Goal: Register for event/course

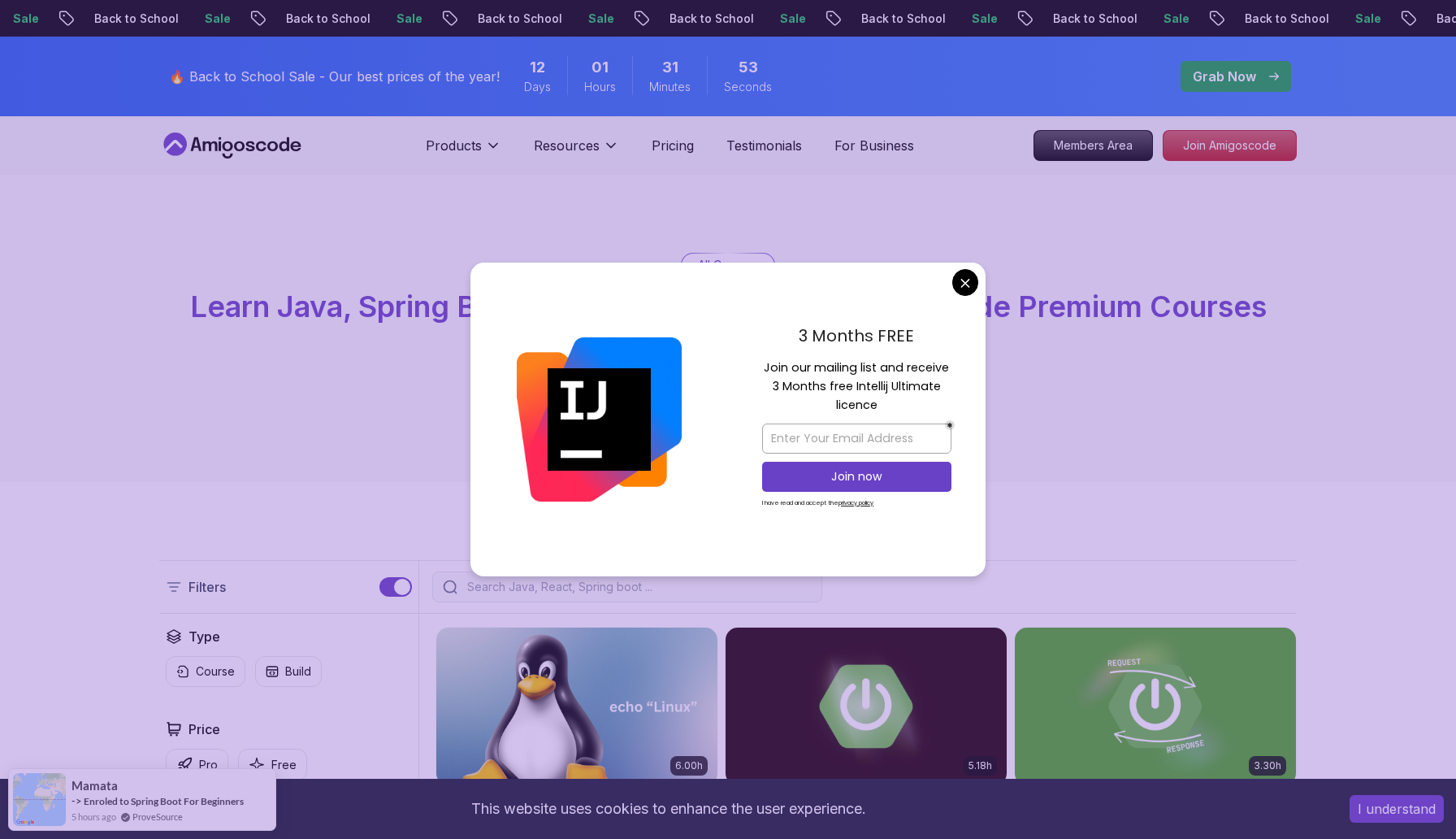
click at [843, 336] on p "3 Months FREE" at bounding box center [857, 335] width 189 height 25
click at [844, 367] on p "Join our mailing list and receive 3 Months free Intellij Ultimate licence" at bounding box center [857, 387] width 189 height 57
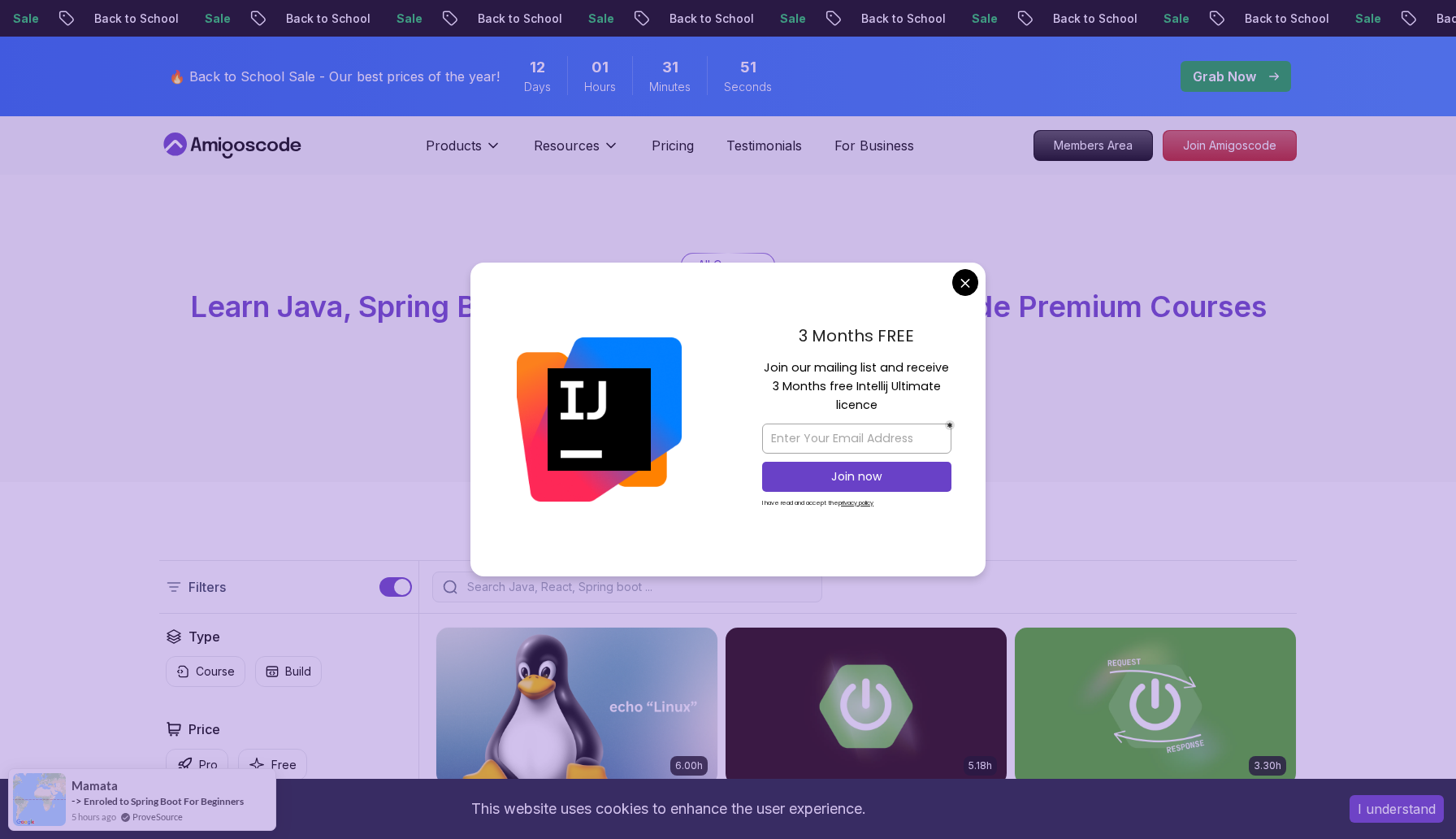
click at [844, 367] on p "Join our mailing list and receive 3 Months free Intellij Ultimate licence" at bounding box center [857, 387] width 189 height 57
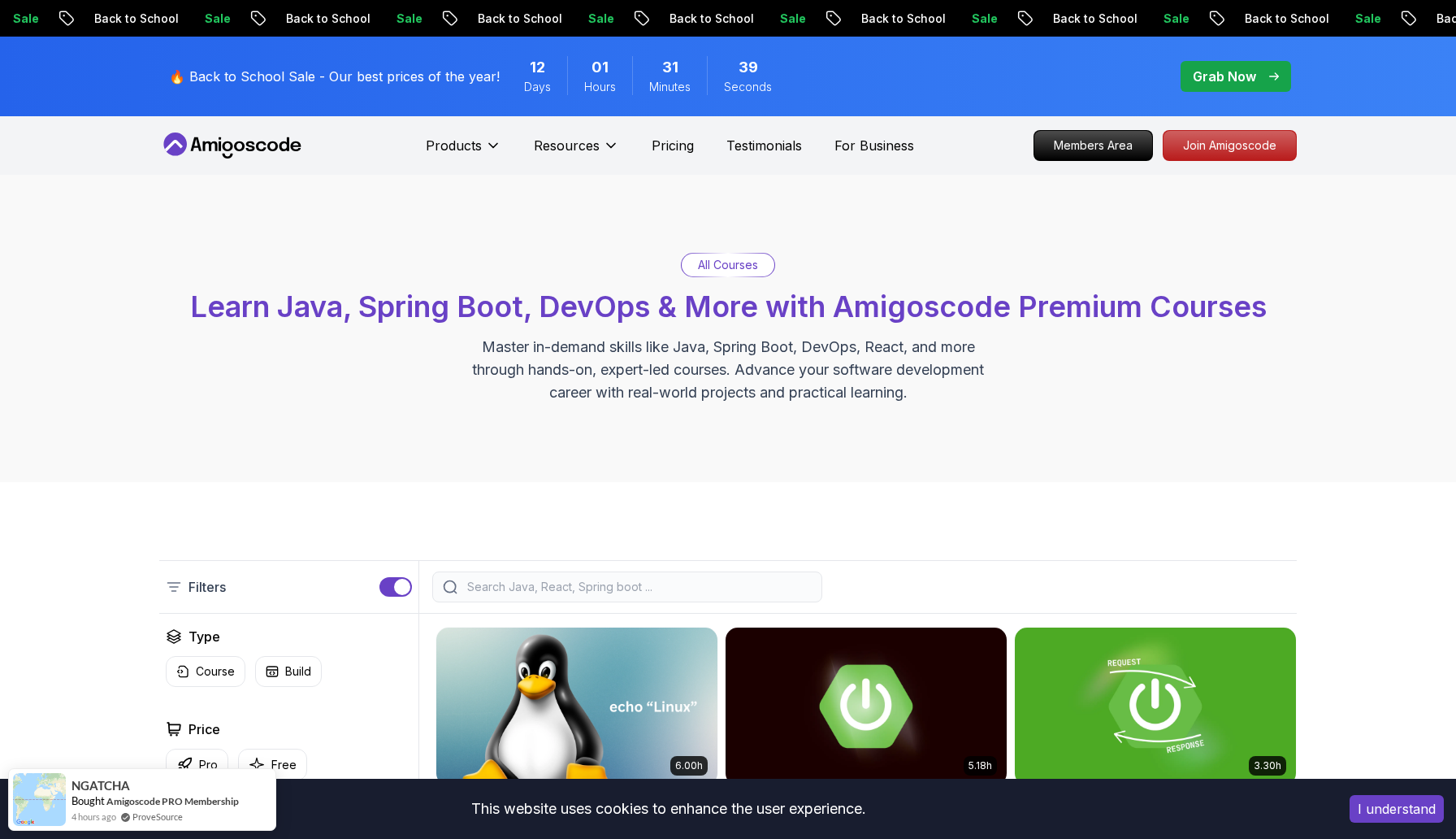
click at [862, 318] on span "Learn Java, Spring Boot, DevOps & More with Amigoscode Premium Courses" at bounding box center [728, 306] width 1077 height 35
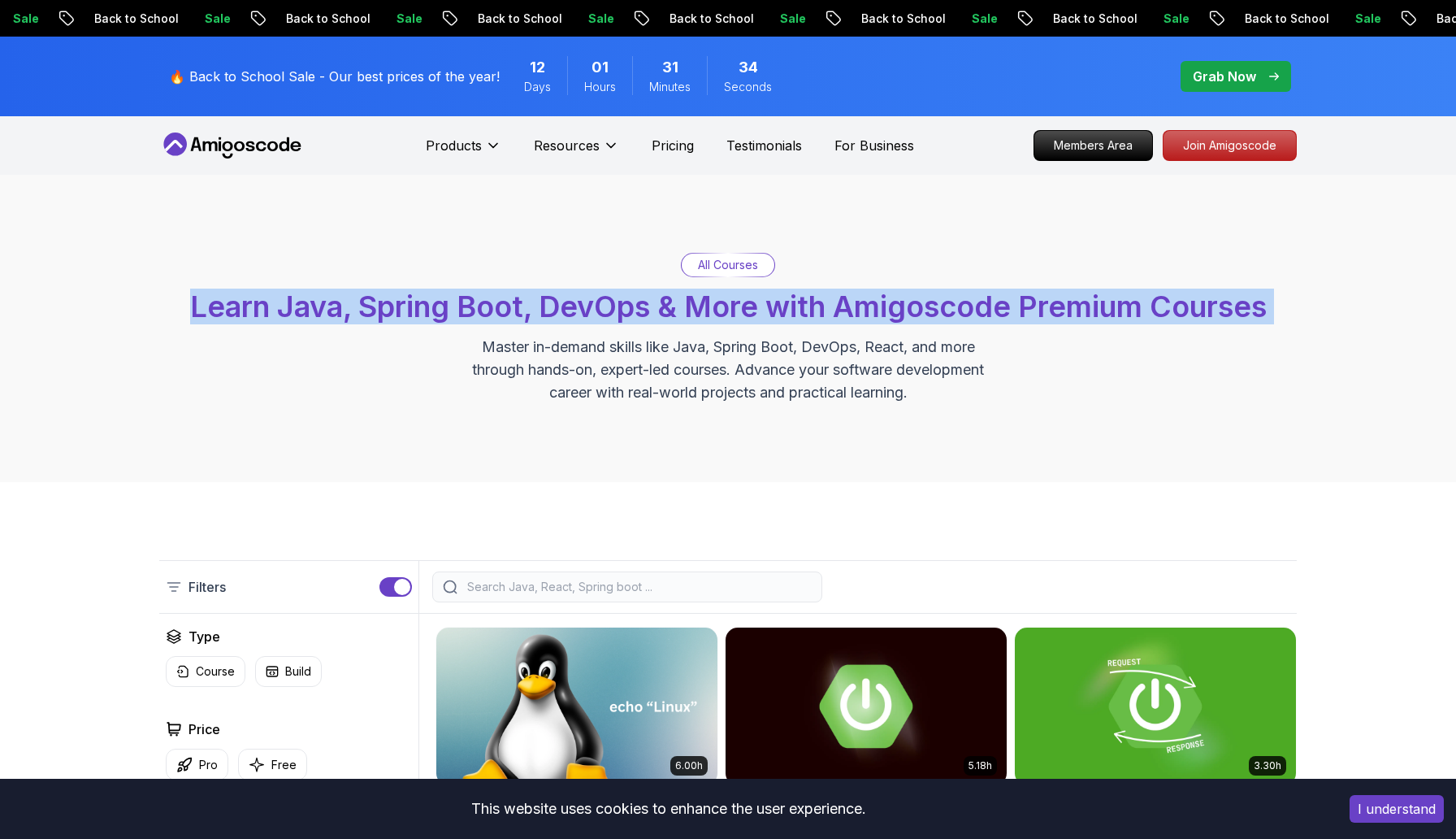
click at [862, 318] on span "Learn Java, Spring Boot, DevOps & More with Amigoscode Premium Courses" at bounding box center [728, 306] width 1077 height 35
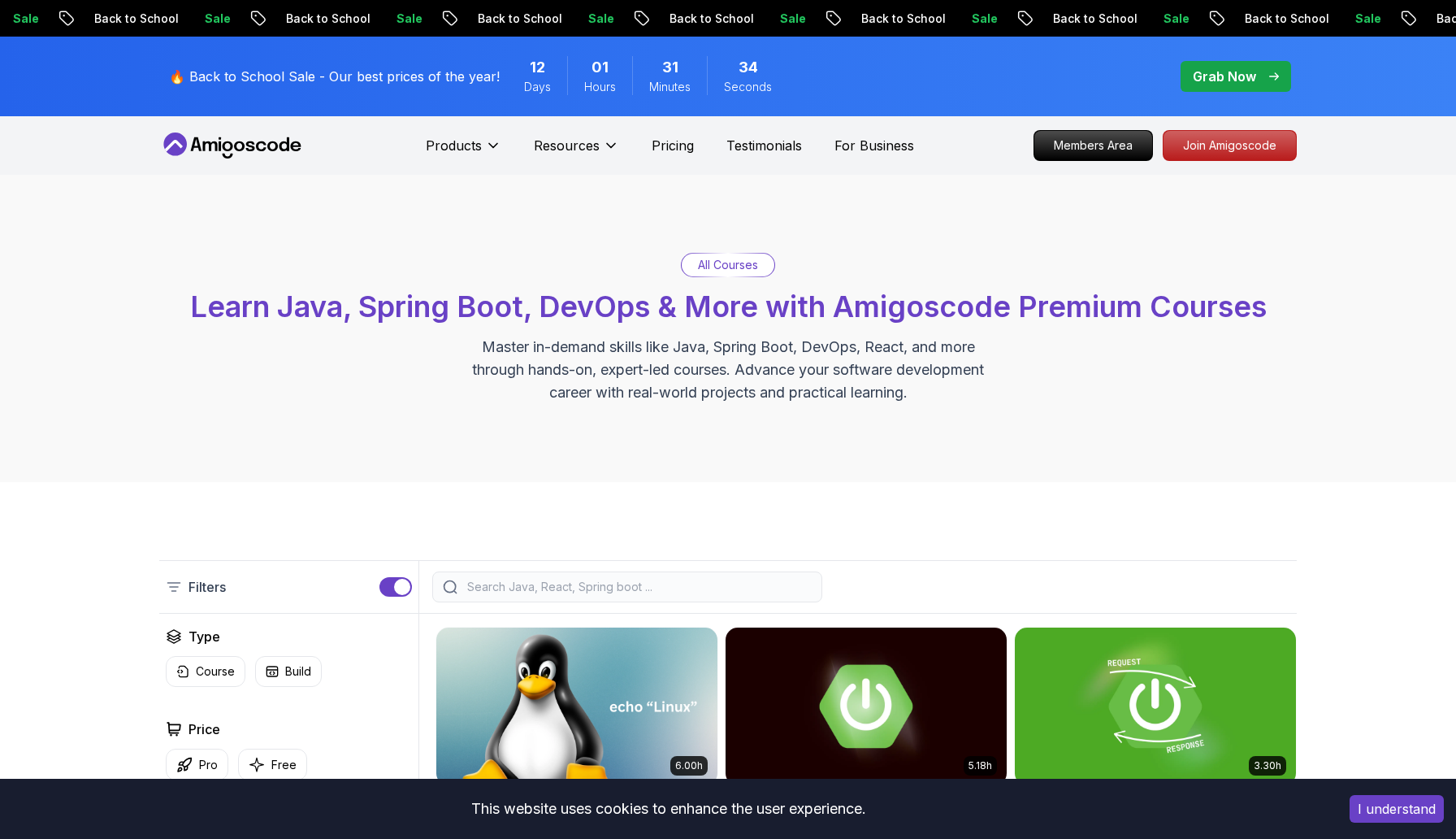
click at [862, 318] on span "Learn Java, Spring Boot, DevOps & More with Amigoscode Premium Courses" at bounding box center [728, 306] width 1077 height 35
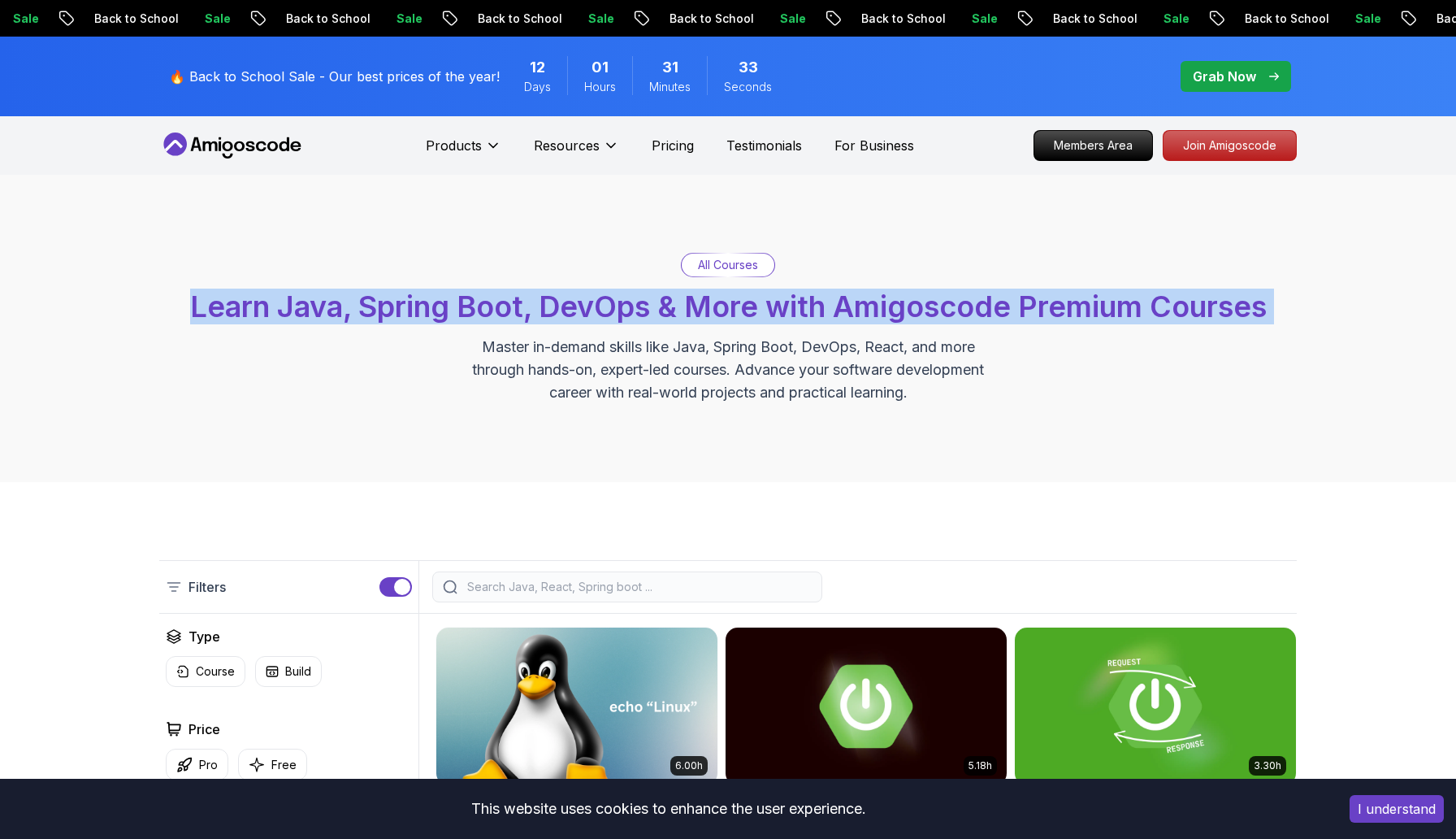
click at [862, 318] on span "Learn Java, Spring Boot, DevOps & More with Amigoscode Premium Courses" at bounding box center [728, 306] width 1077 height 35
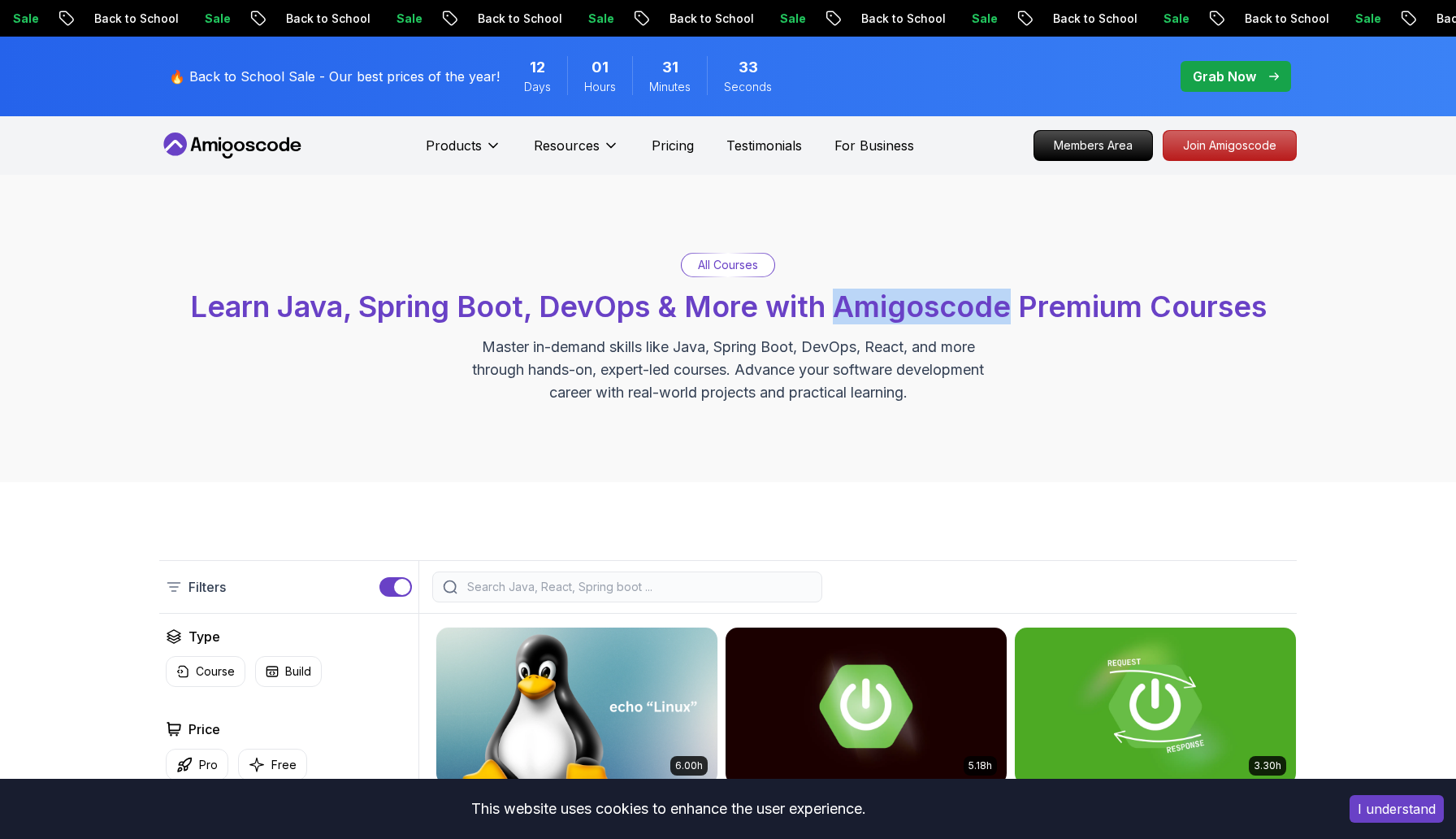
click at [862, 318] on span "Learn Java, Spring Boot, DevOps & More with Amigoscode Premium Courses" at bounding box center [728, 306] width 1077 height 35
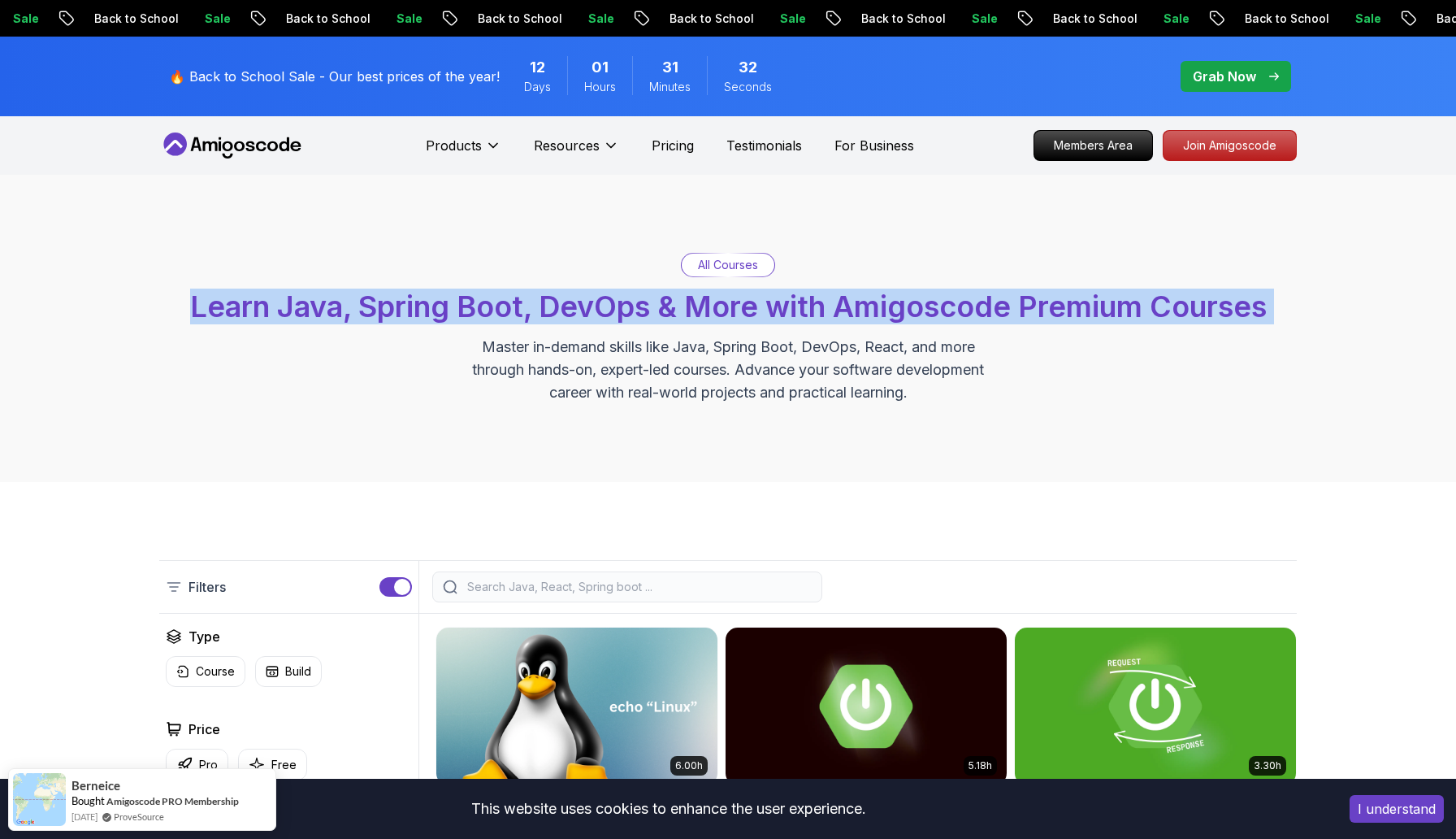
click at [862, 318] on span "Learn Java, Spring Boot, DevOps & More with Amigoscode Premium Courses" at bounding box center [728, 306] width 1077 height 35
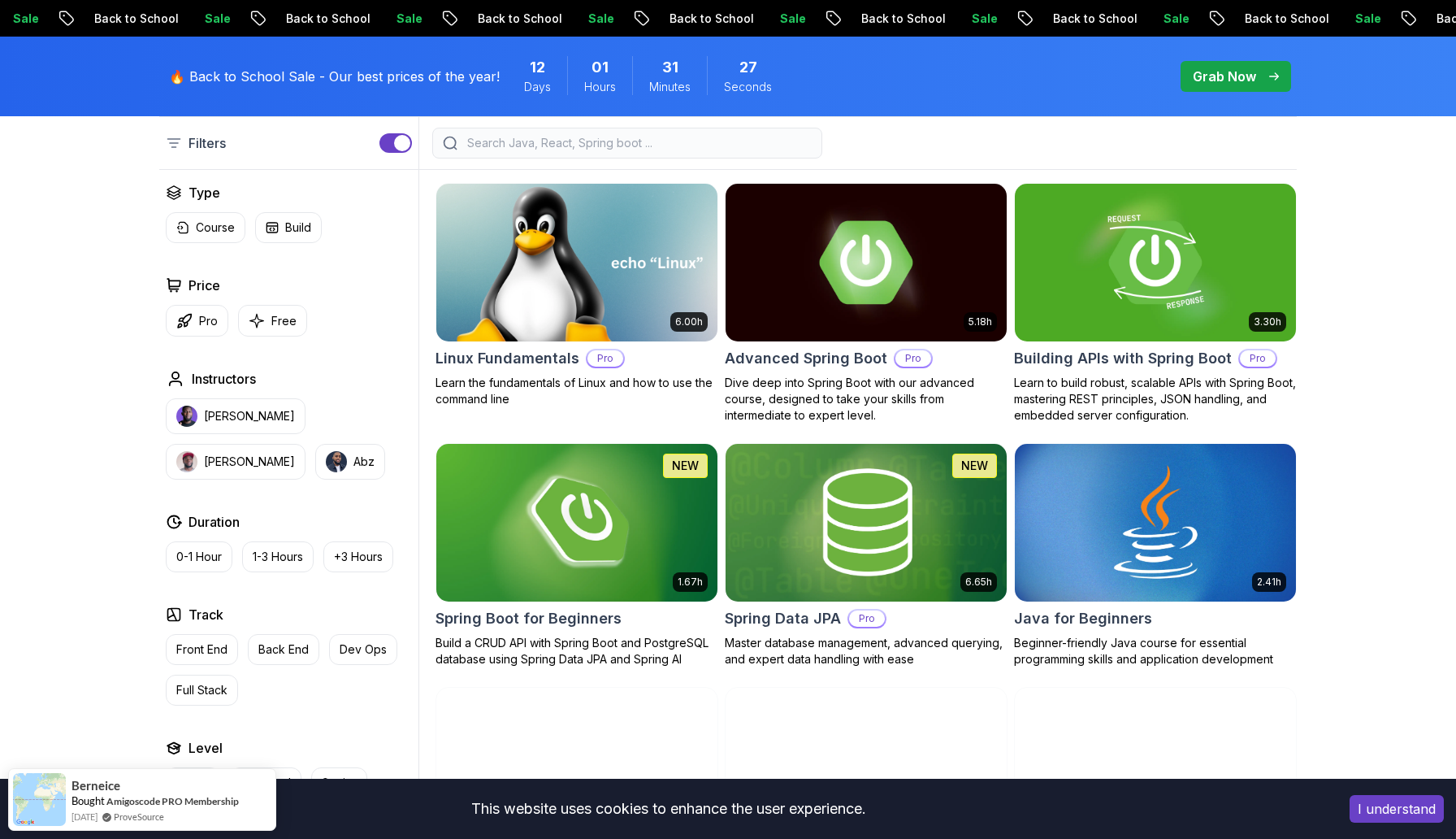
scroll to position [445, 0]
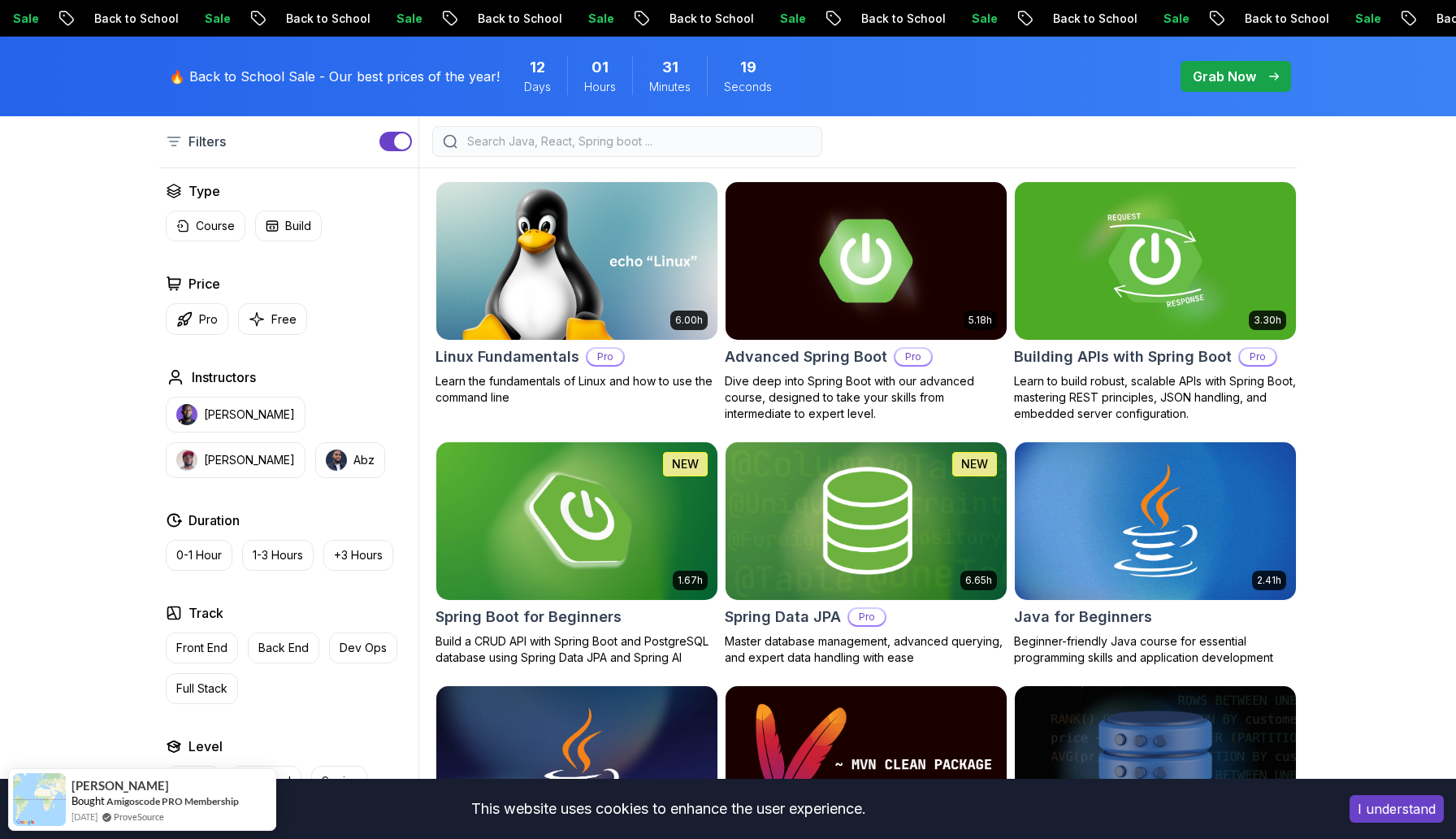
click at [595, 559] on img at bounding box center [577, 520] width 295 height 165
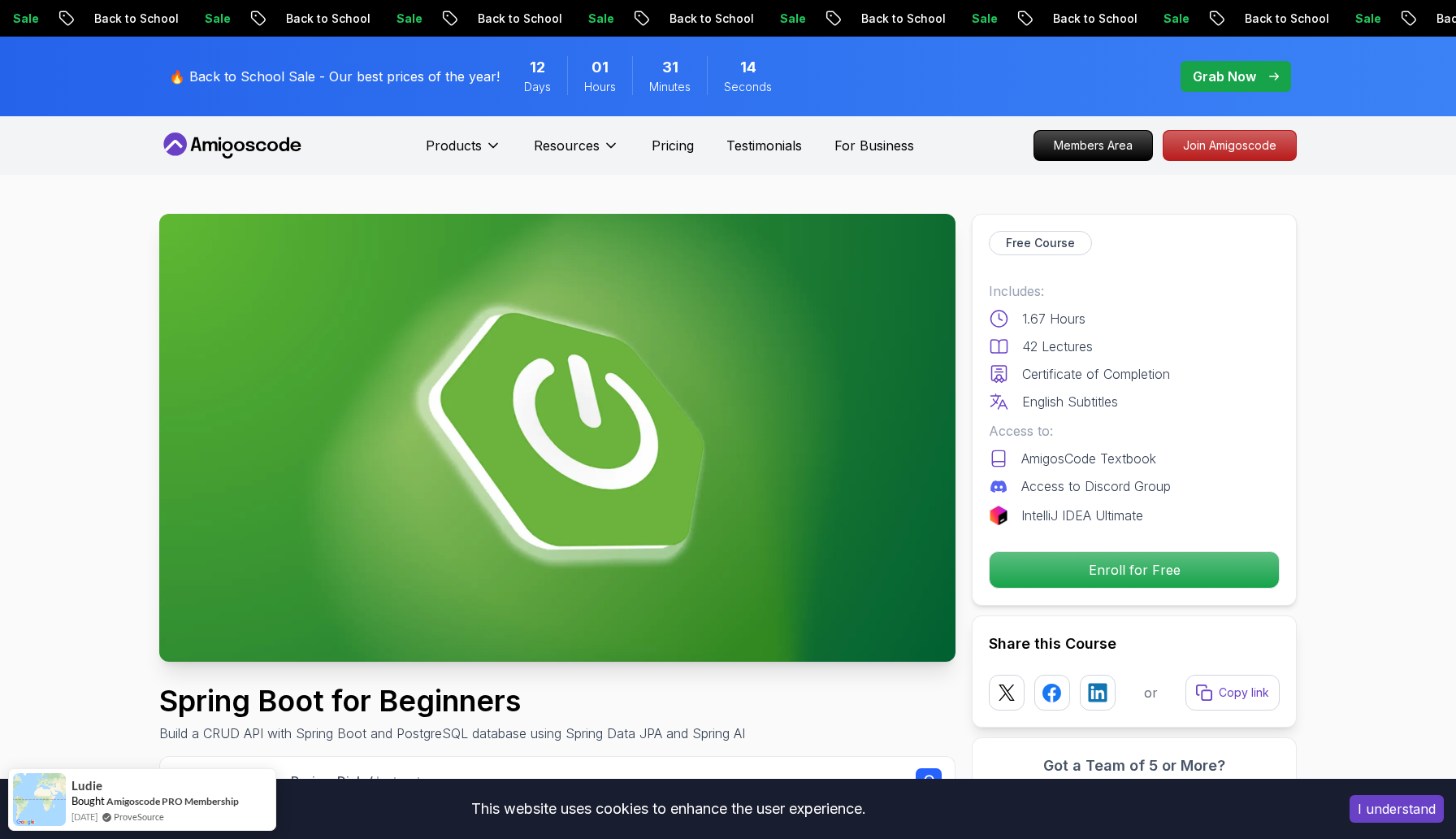
click at [1134, 571] on p "Enroll for Free" at bounding box center [1135, 570] width 275 height 35
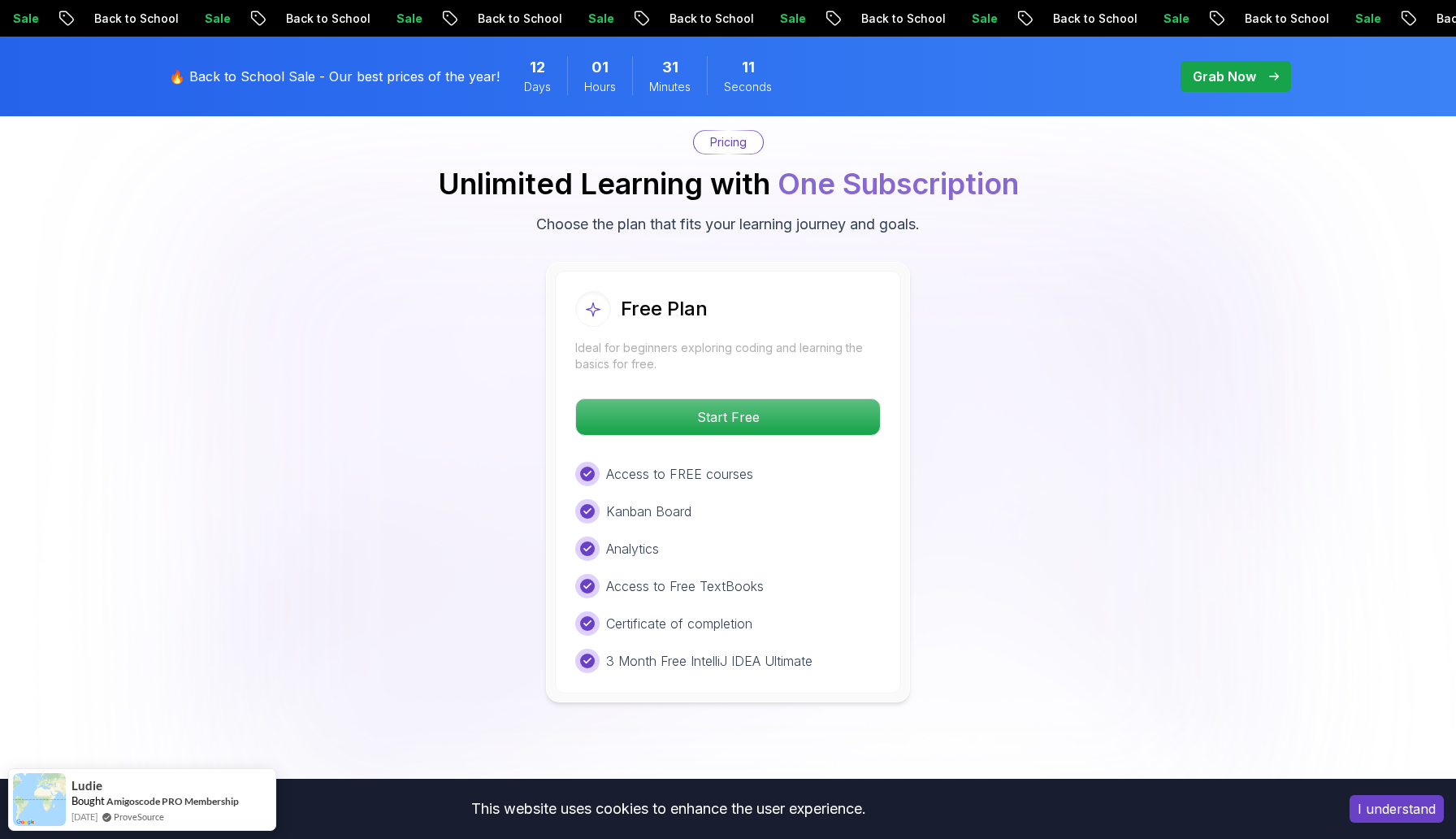
scroll to position [3308, 0]
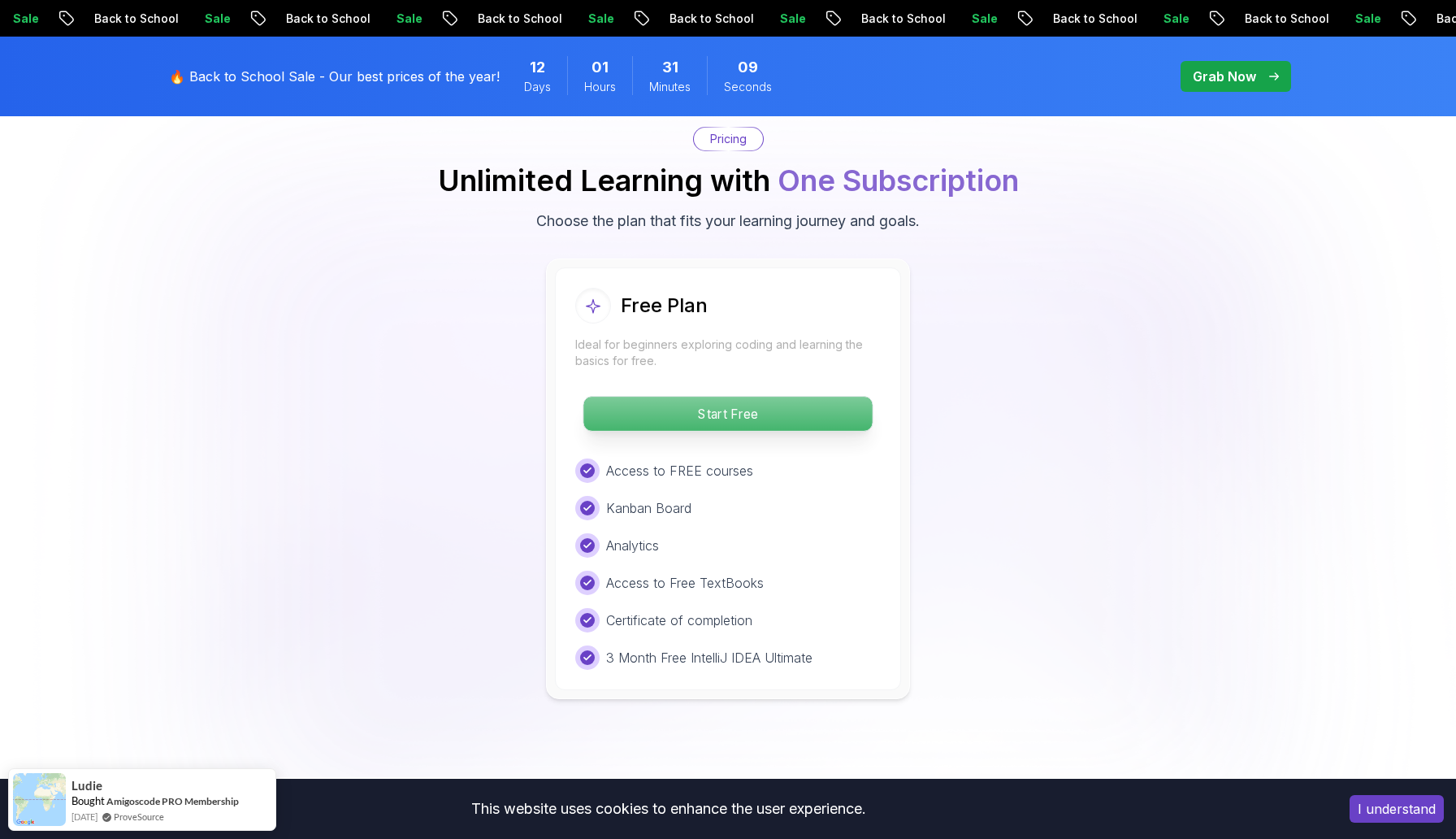
click at [783, 397] on p "Start Free" at bounding box center [727, 414] width 288 height 35
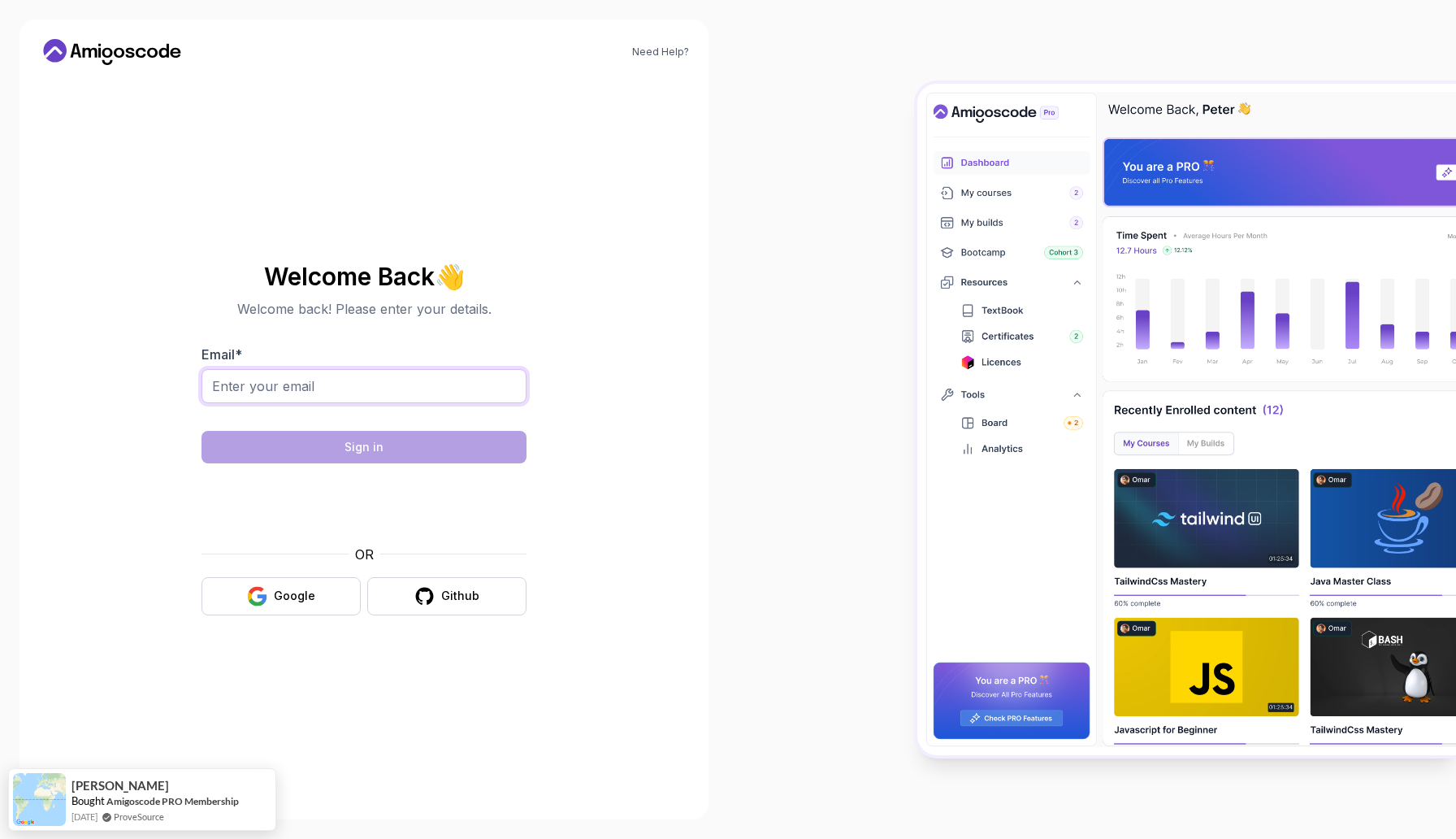
click at [412, 387] on input "Email *" at bounding box center [363, 386] width 325 height 35
type input "[EMAIL_ADDRESS][DOMAIN_NAME]"
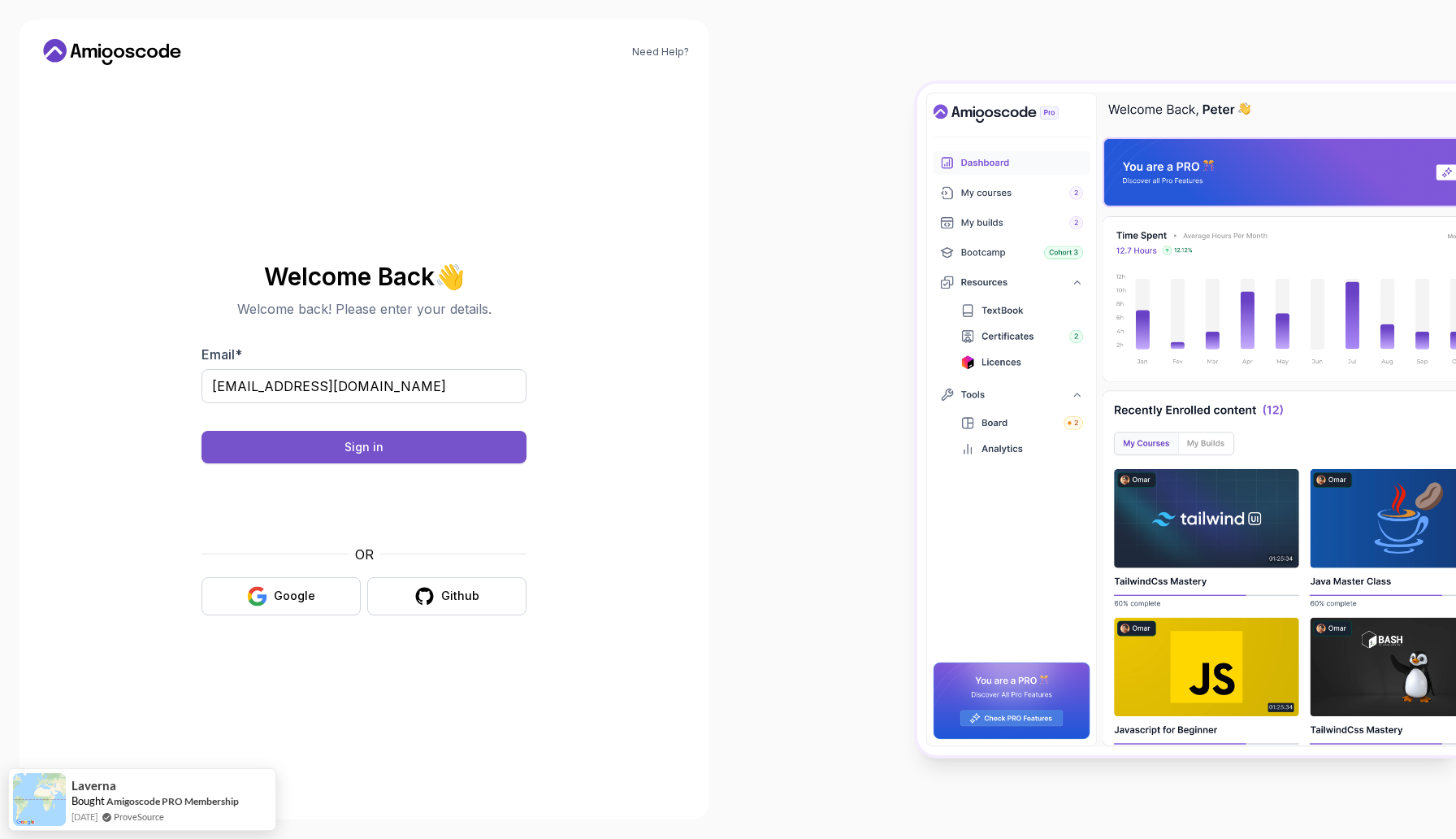
click at [458, 445] on button "Sign in" at bounding box center [363, 447] width 325 height 33
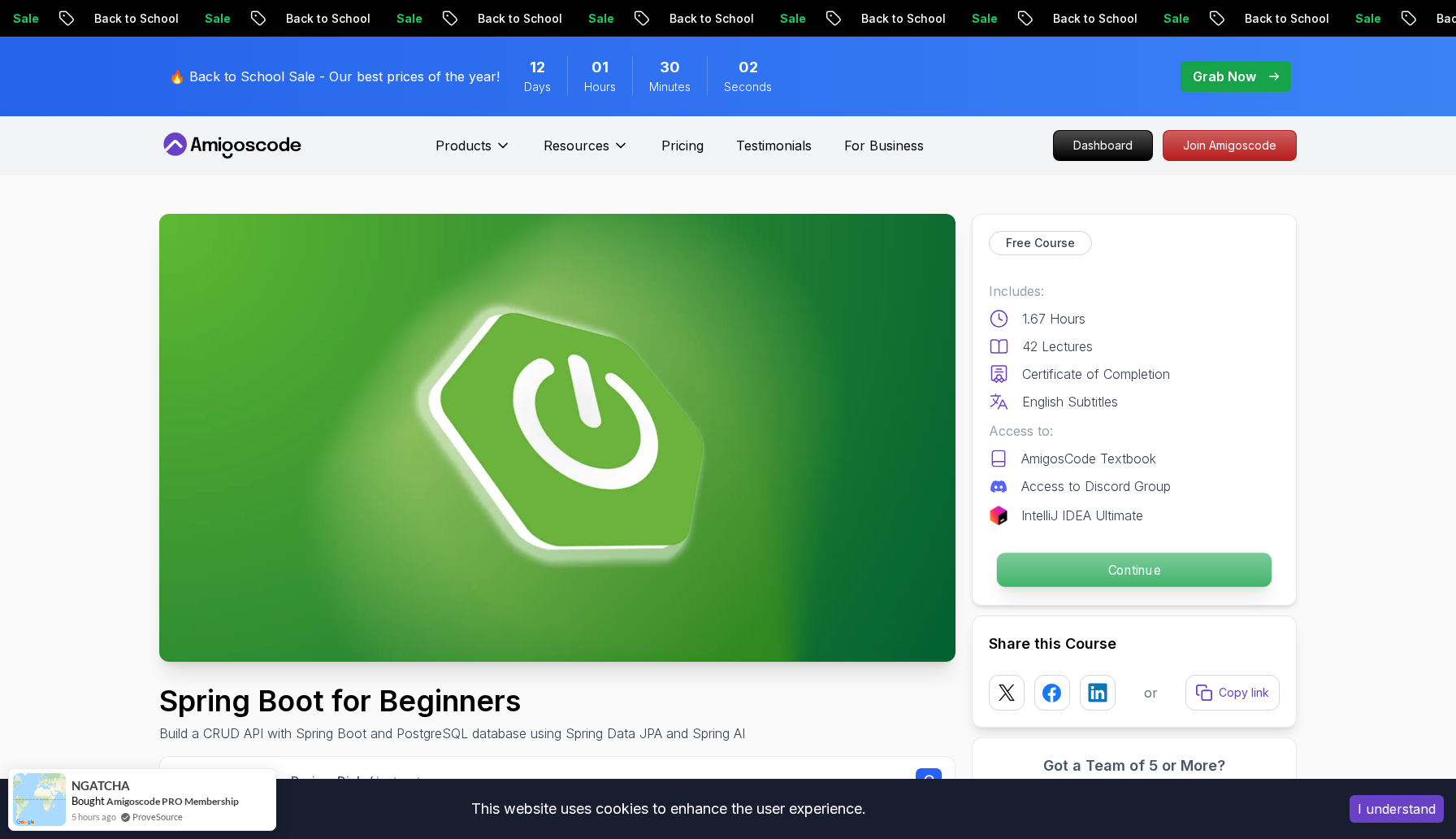
click at [1074, 568] on p "Continue" at bounding box center [1135, 570] width 275 height 35
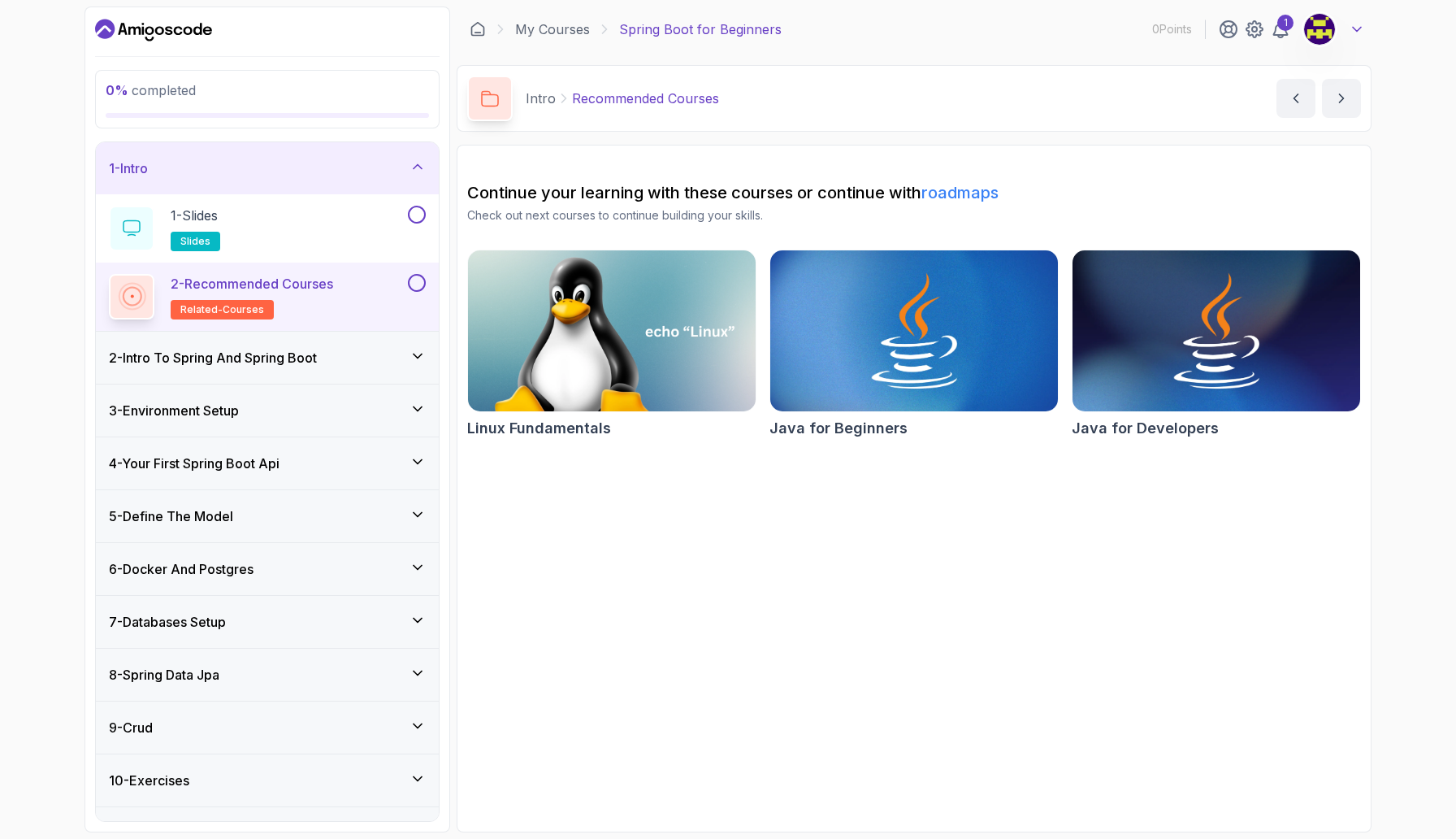
click at [1350, 33] on icon at bounding box center [1358, 29] width 16 height 16
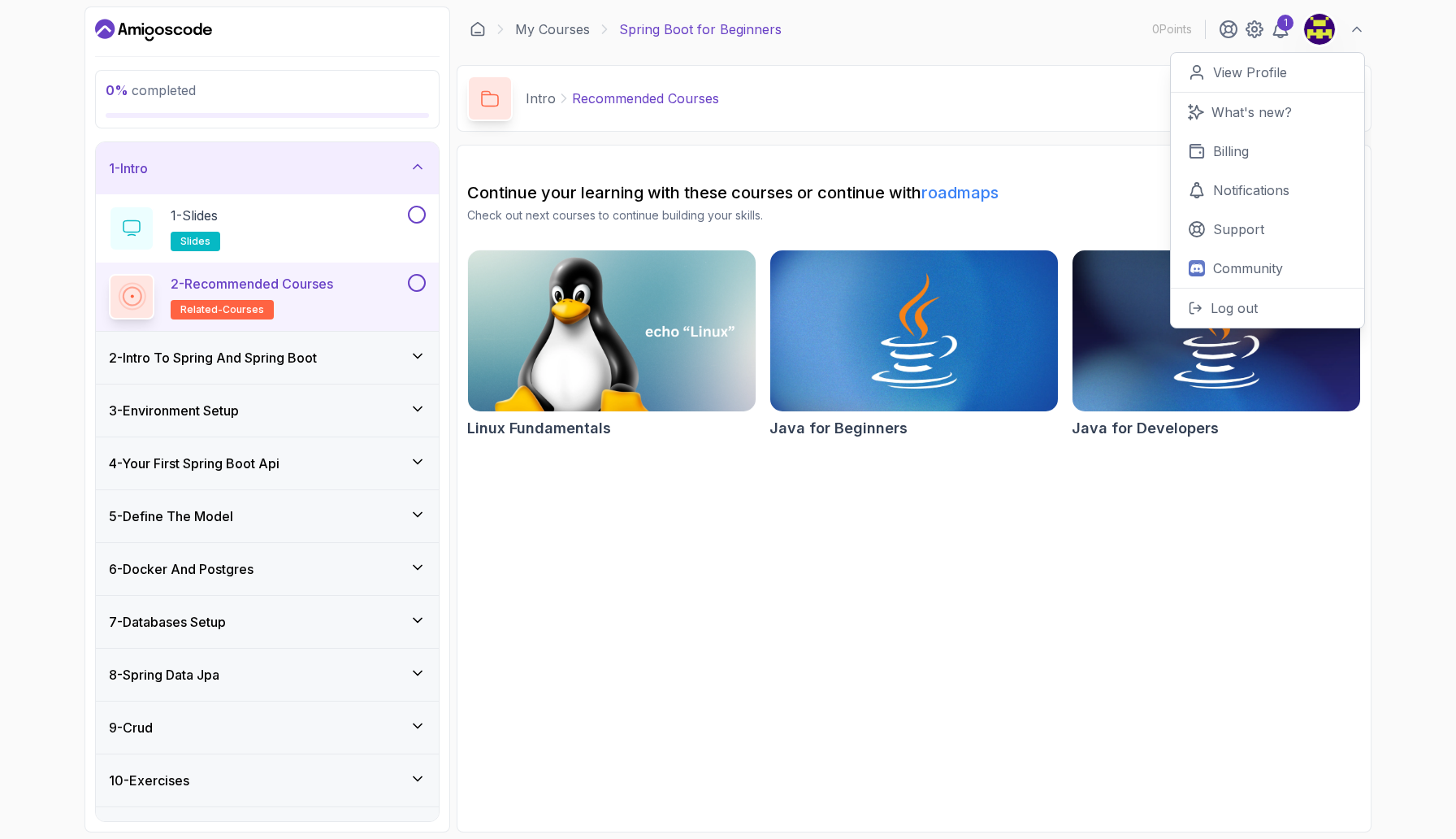
click at [346, 350] on div "2 - Intro To Spring And Spring Boot" at bounding box center [268, 357] width 317 height 19
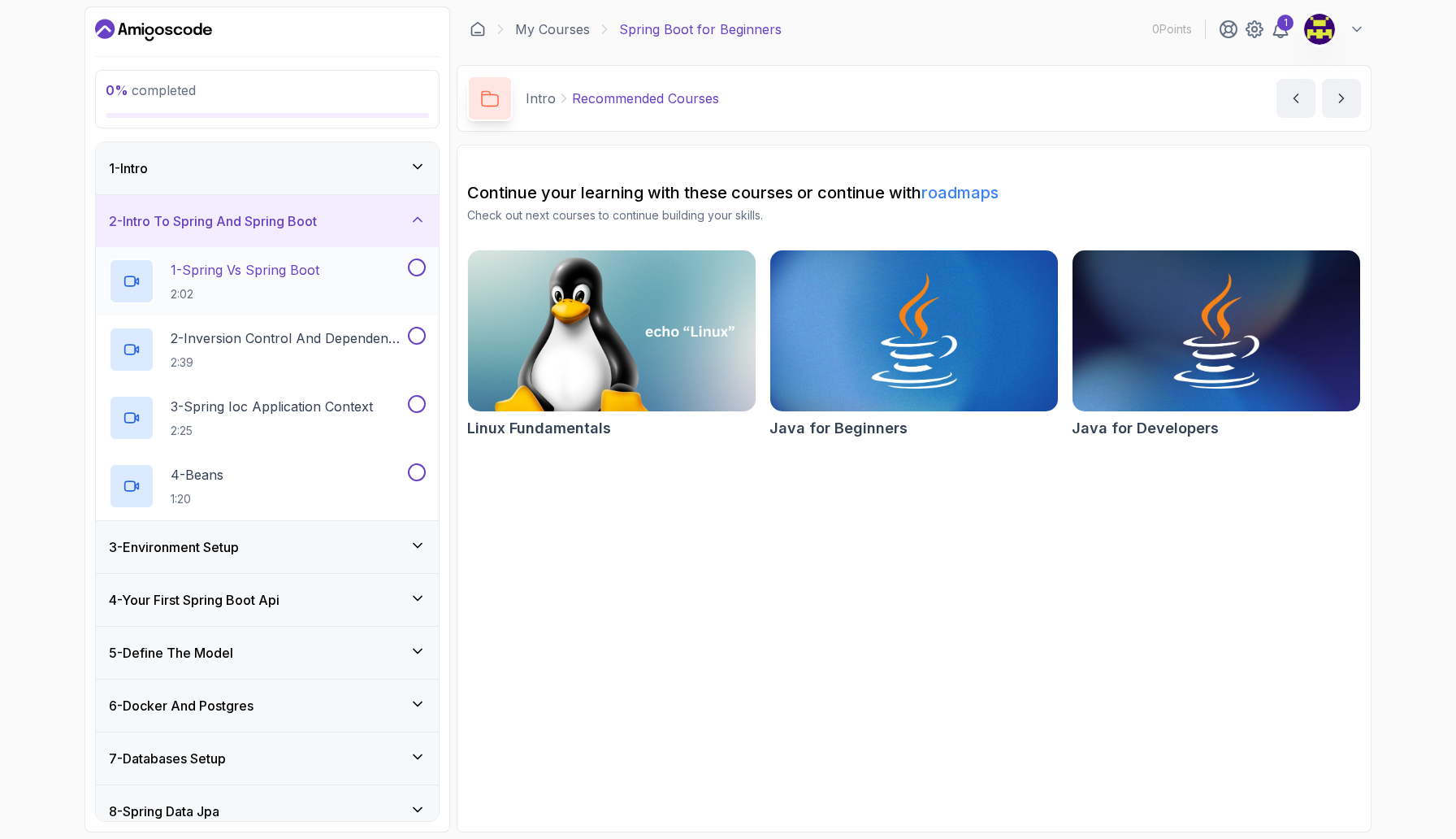
click at [286, 272] on p "1 - Spring Vs Spring Boot" at bounding box center [245, 269] width 148 height 19
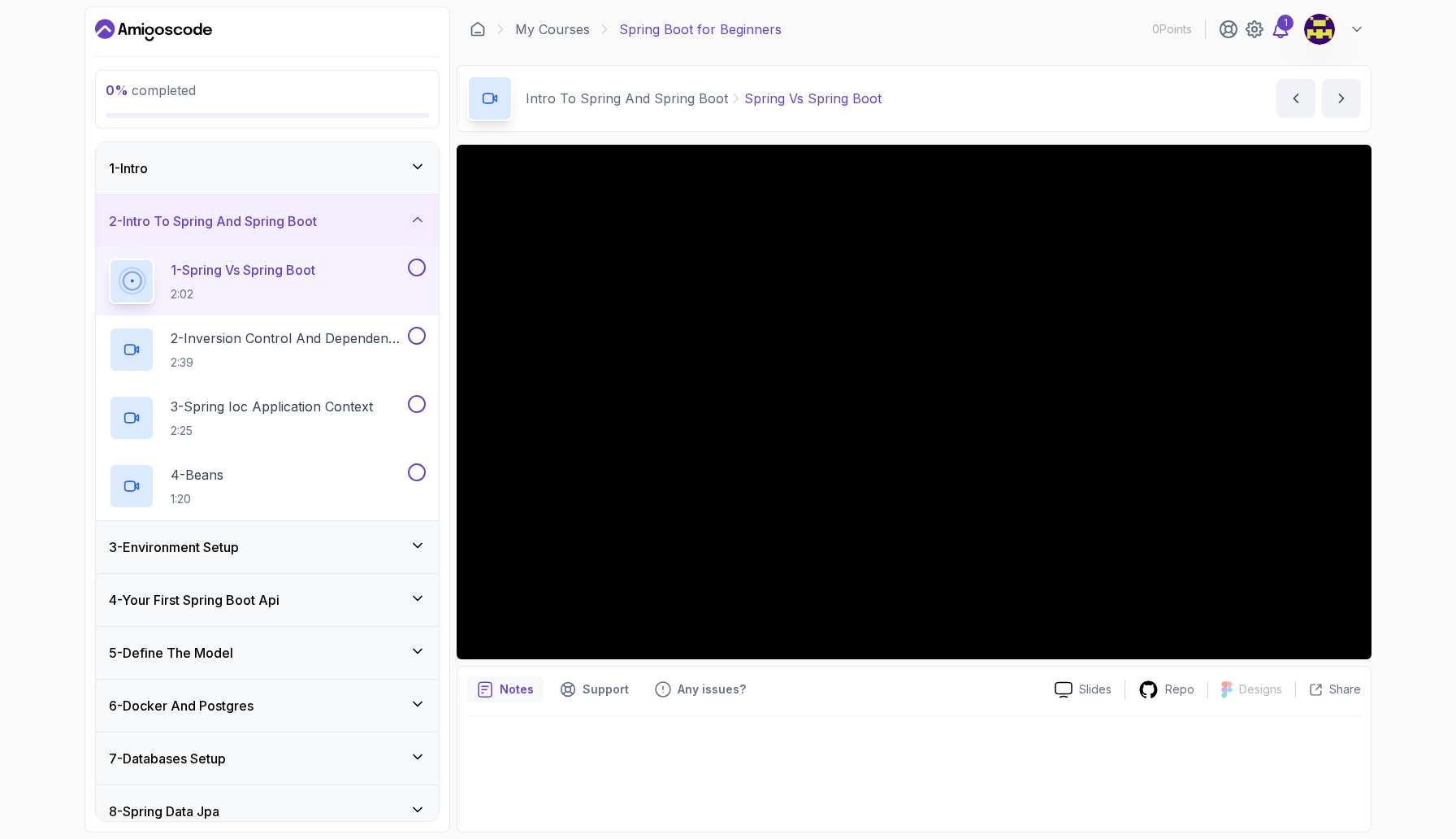
click at [1281, 32] on icon at bounding box center [1280, 28] width 19 height 19
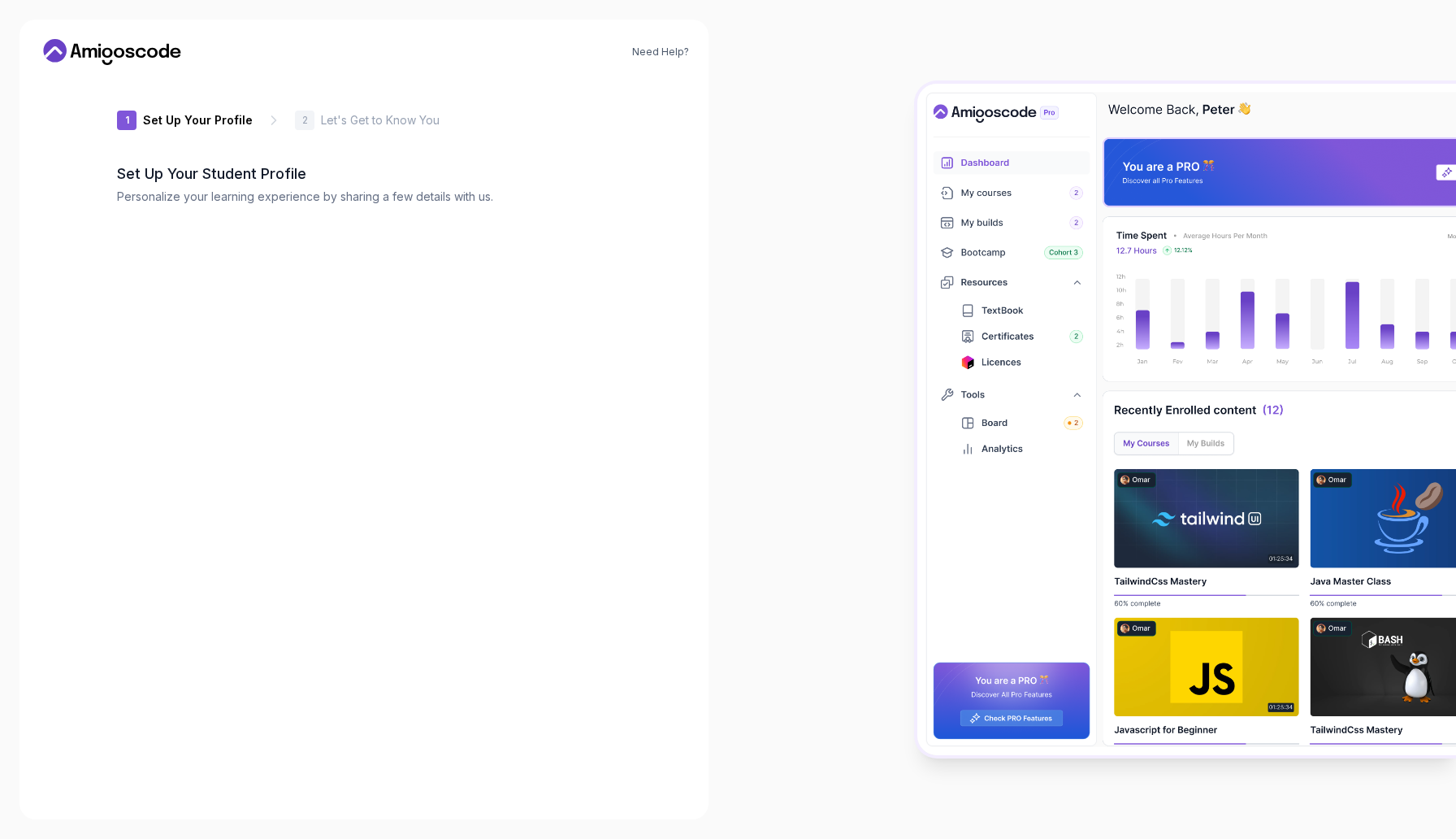
type input "sunnyotter91a2d"
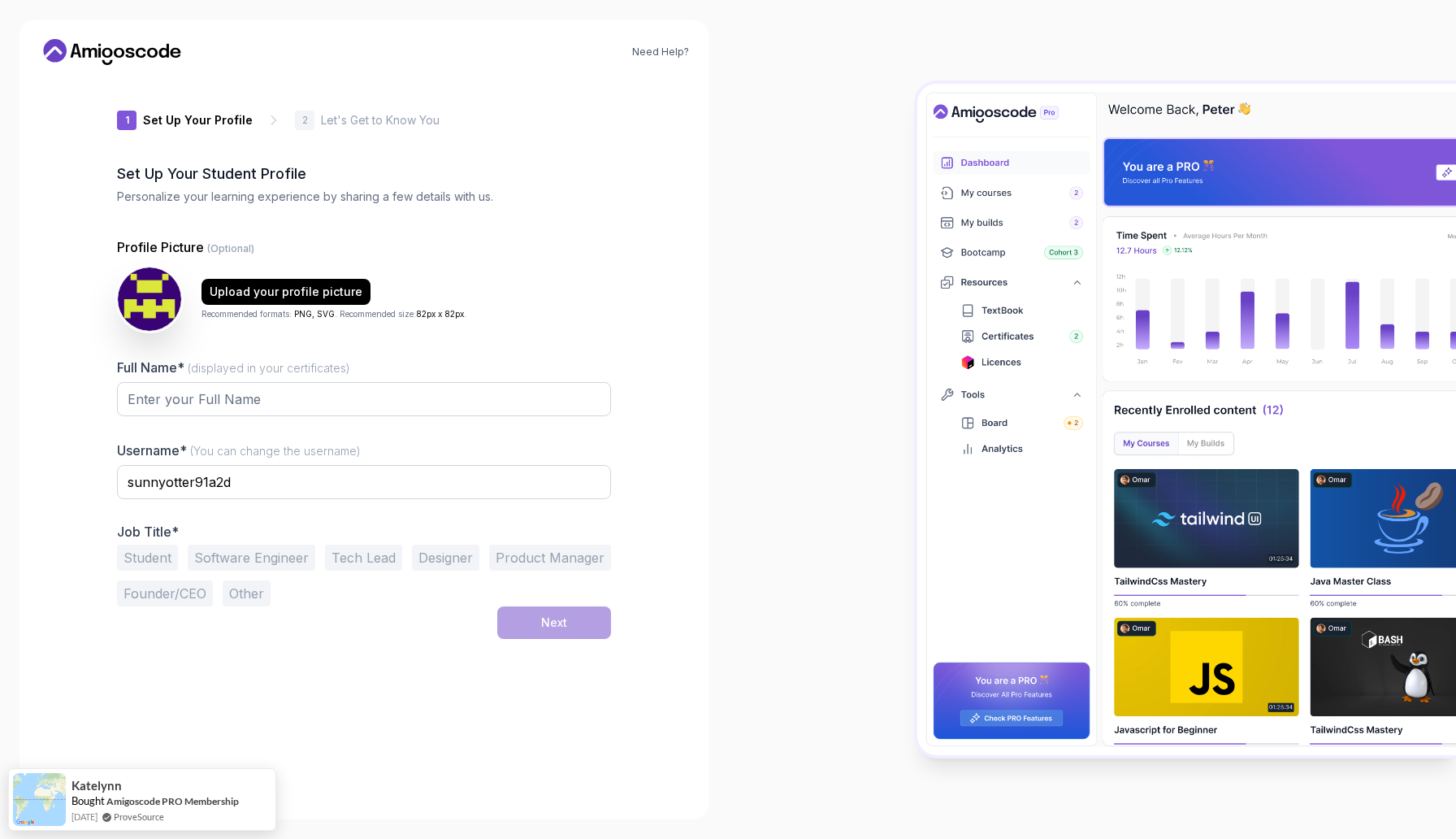
click at [733, 246] on div at bounding box center [1092, 420] width 728 height 839
click at [430, 393] on input "Full Name* (displayed in your certificates)" at bounding box center [364, 399] width 494 height 35
type input "c"
type input "Chriss Disigale"
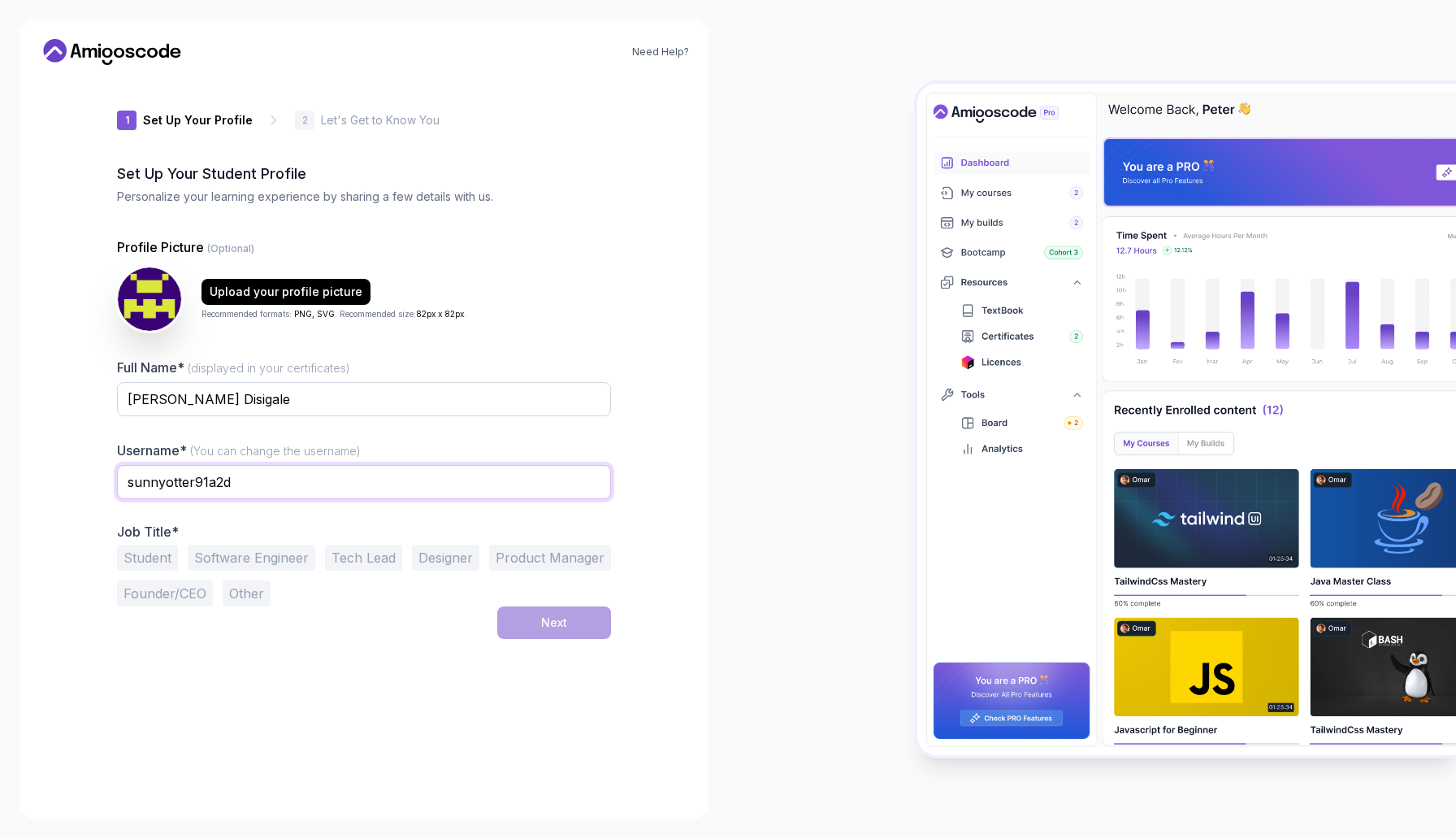
click at [305, 480] on input "sunnyotter91a2d" at bounding box center [364, 482] width 494 height 35
type input "disigale"
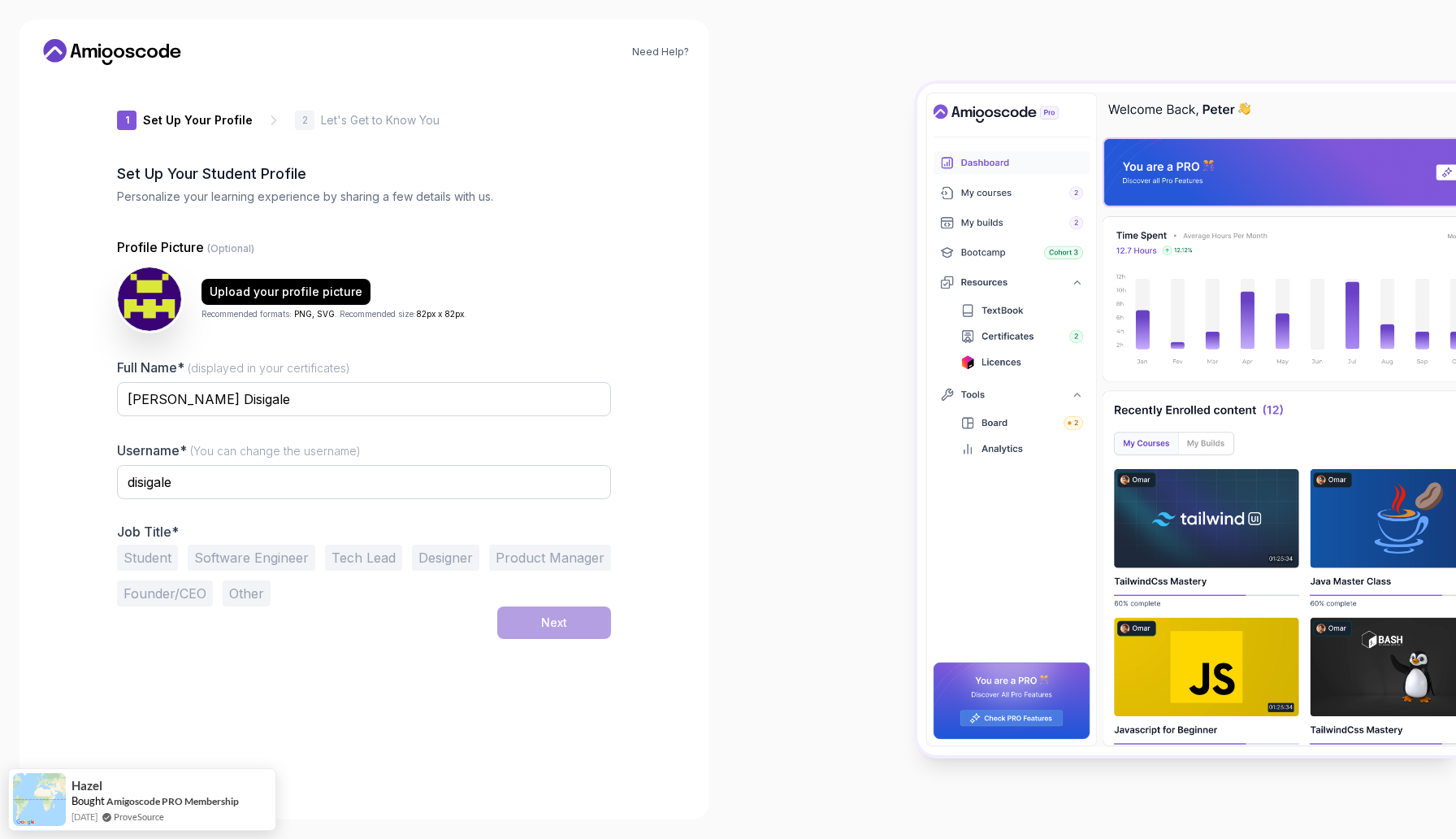
click at [229, 560] on button "Software Engineer" at bounding box center [251, 557] width 127 height 26
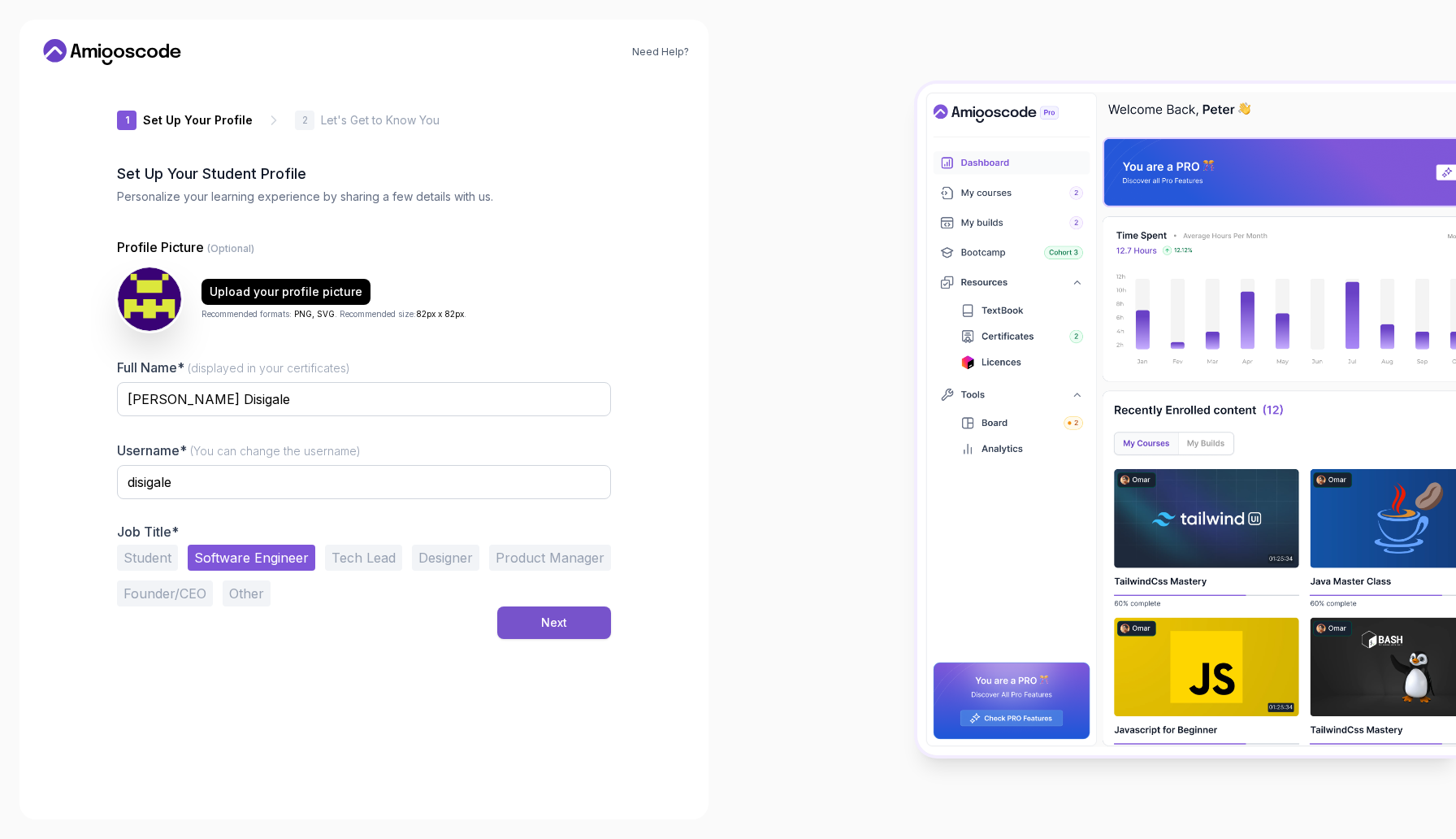
click at [557, 619] on div "Next" at bounding box center [554, 622] width 26 height 16
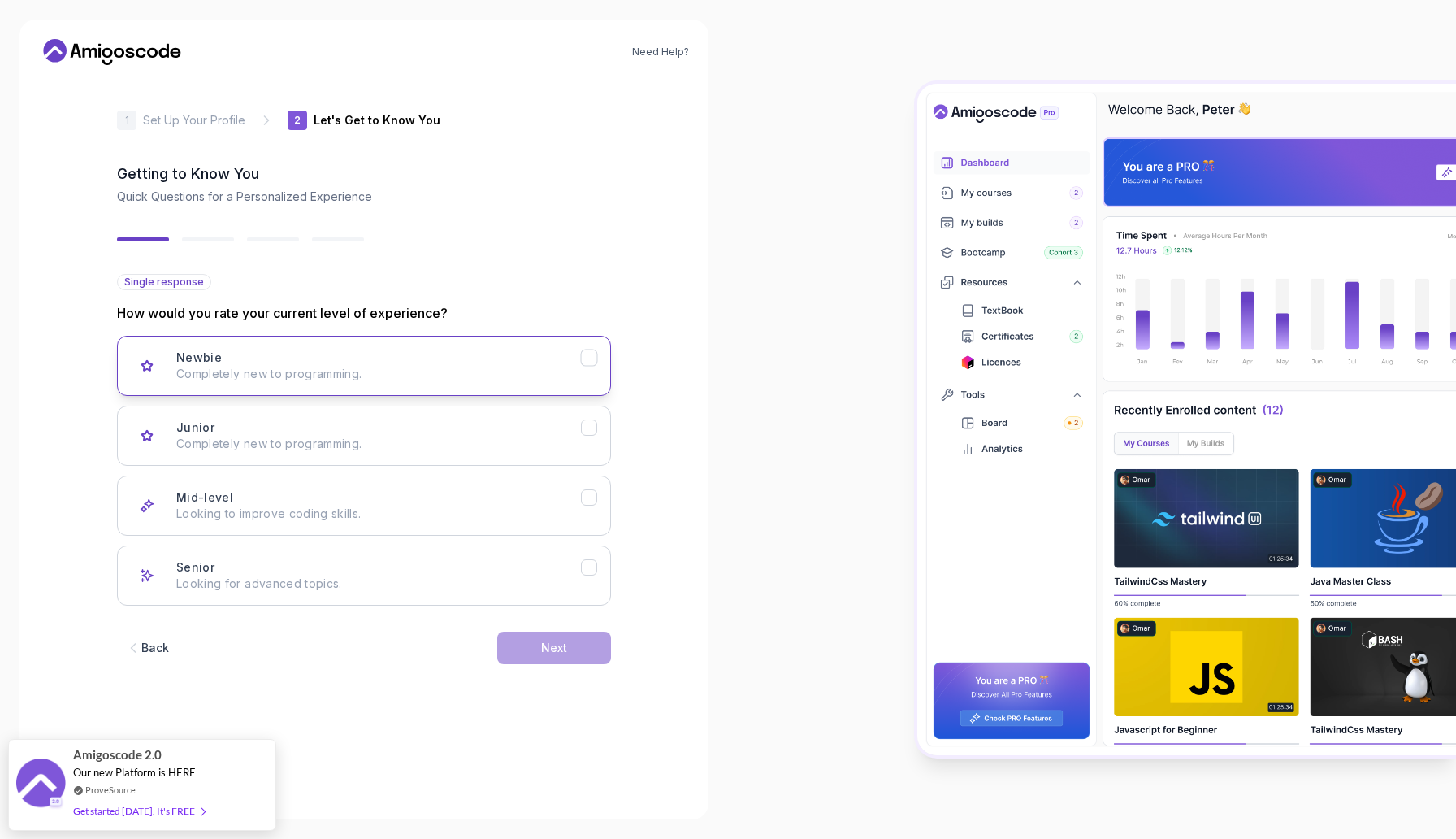
click at [391, 369] on p "Completely new to programming." at bounding box center [379, 374] width 405 height 16
click at [471, 493] on div "Mid-level Looking to improve coding skills." at bounding box center [379, 506] width 405 height 33
click at [571, 642] on button "Next" at bounding box center [554, 648] width 114 height 33
click at [327, 358] on div "Backend Development Node.js, Python, Java" at bounding box center [379, 366] width 405 height 33
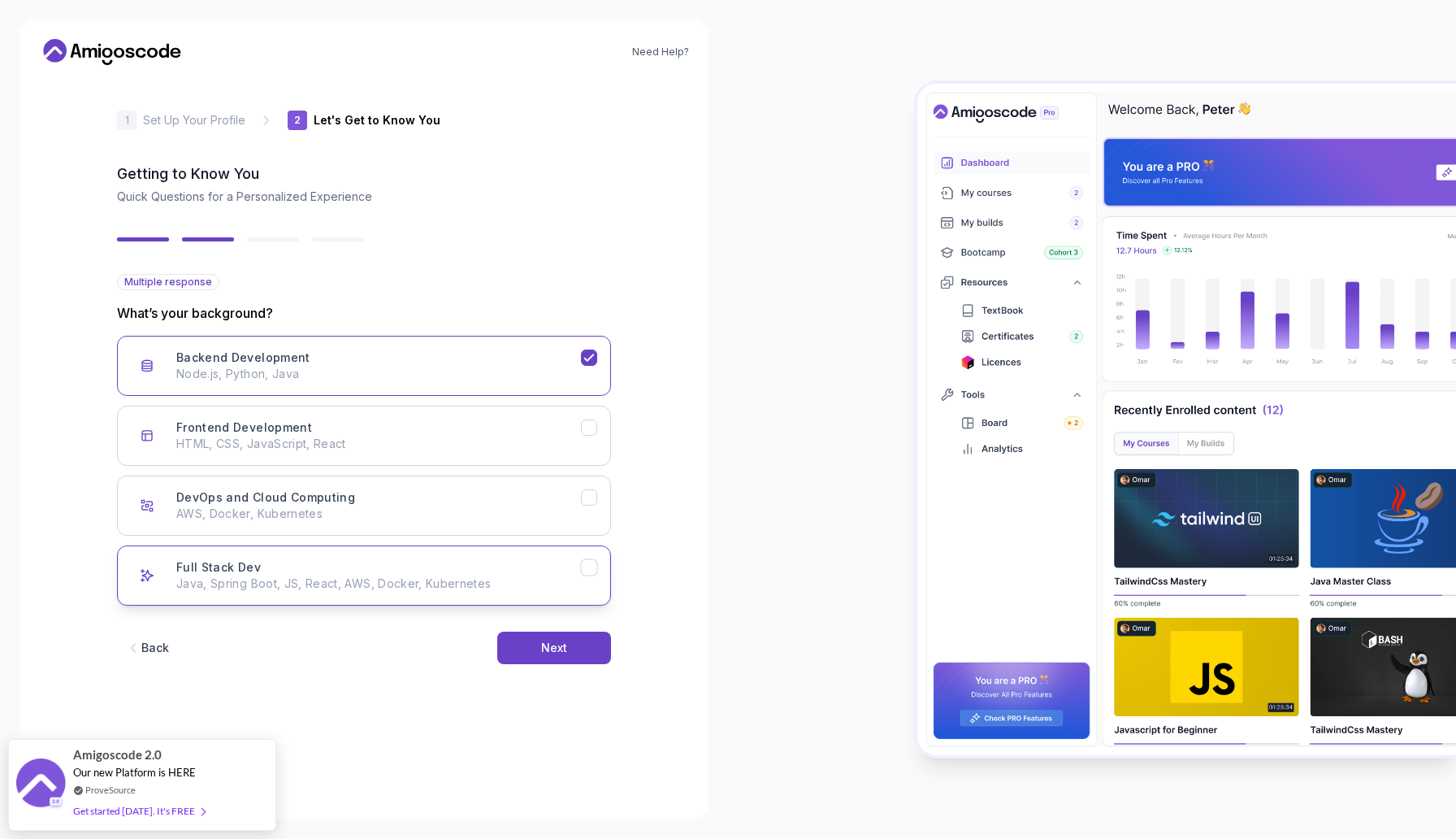
click at [497, 578] on p "Java, Spring Boot, JS, React, AWS, Docker, Kubernetes" at bounding box center [379, 583] width 405 height 16
click at [537, 646] on button "Next" at bounding box center [554, 648] width 114 height 33
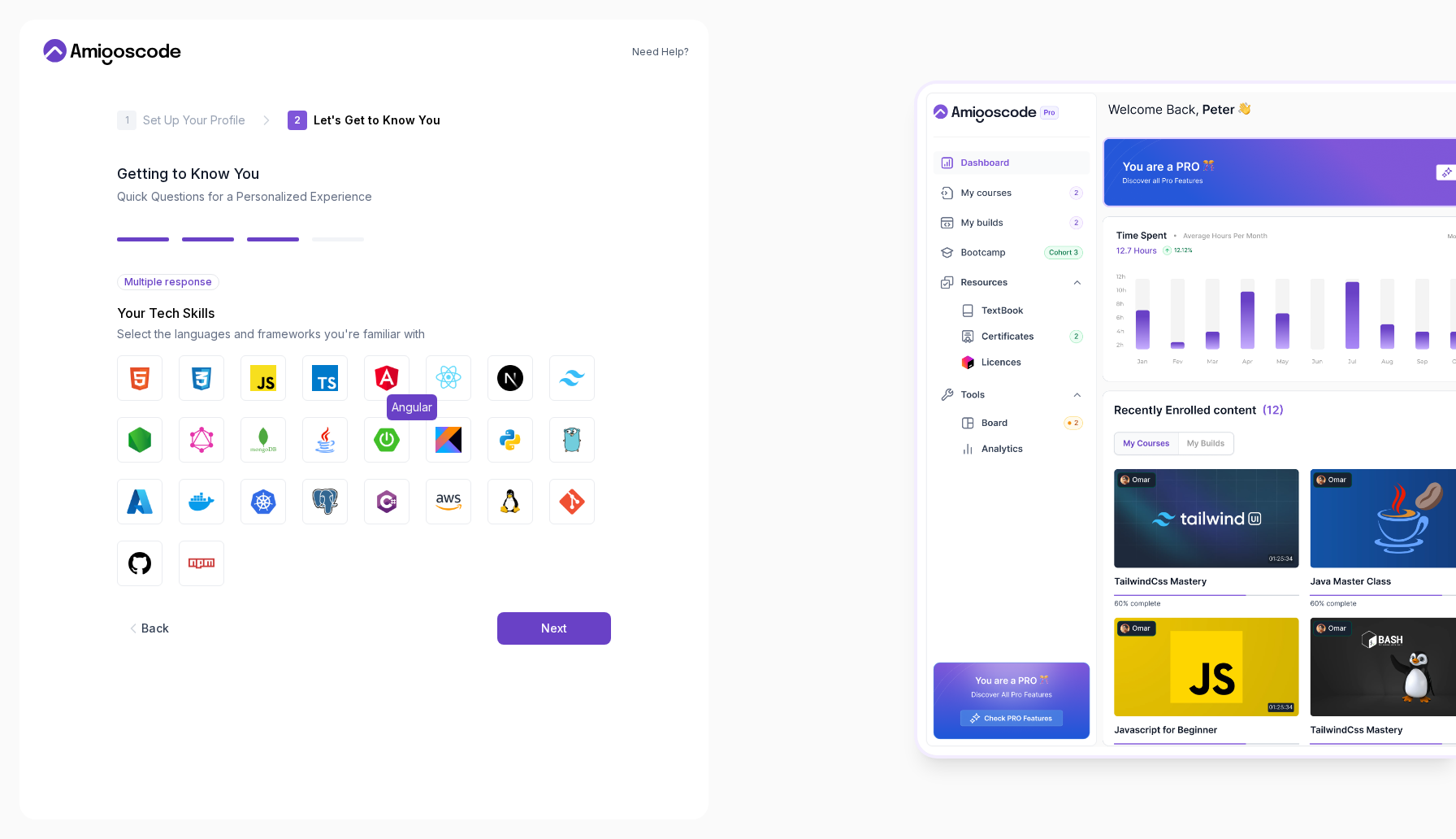
click at [399, 380] on img "button" at bounding box center [387, 378] width 26 height 26
click at [517, 384] on img "button" at bounding box center [511, 378] width 26 height 26
click at [336, 501] on img "button" at bounding box center [325, 501] width 26 height 26
click at [332, 443] on img "button" at bounding box center [325, 440] width 26 height 26
click at [445, 430] on img "button" at bounding box center [449, 440] width 26 height 26
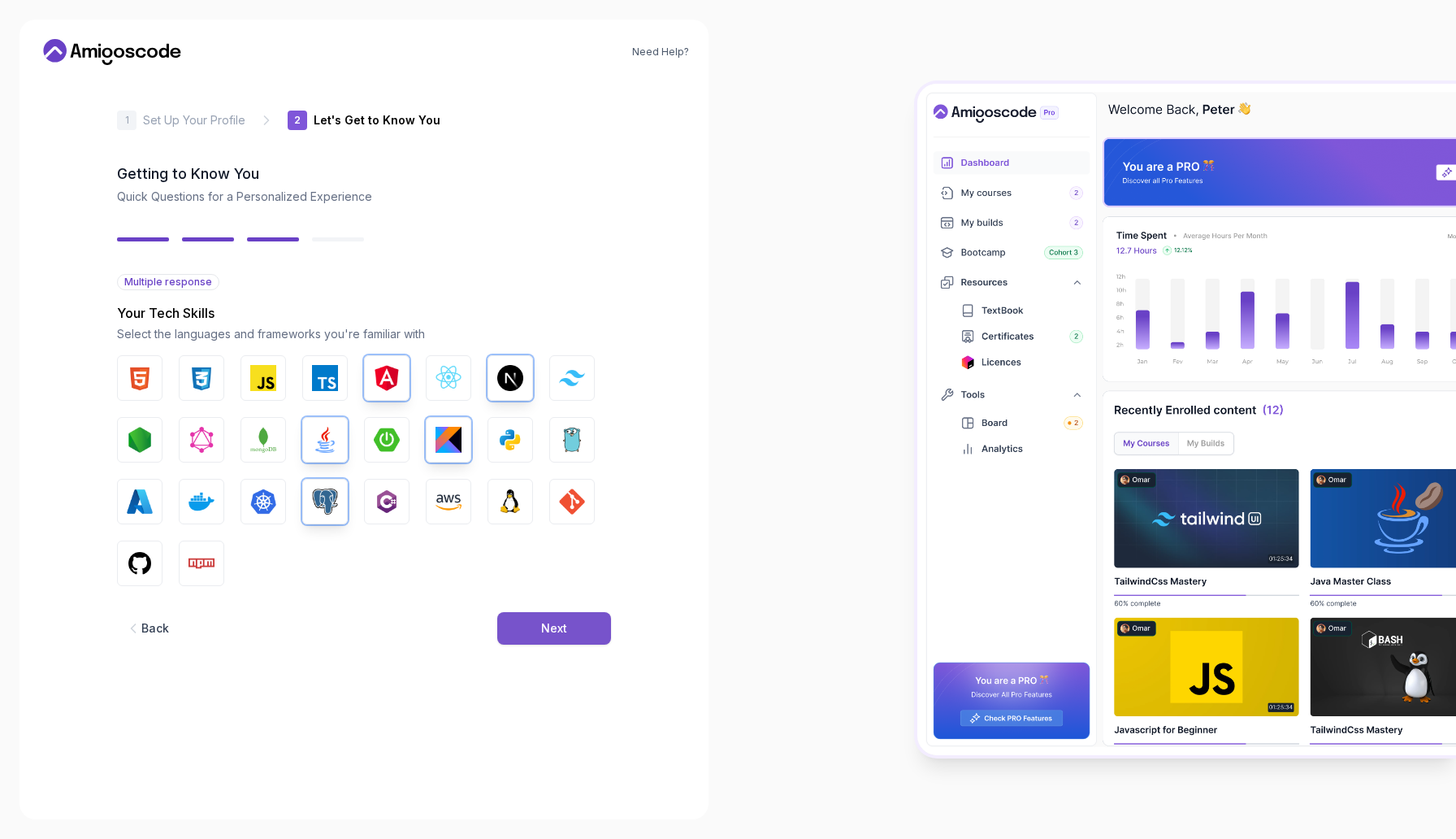
click at [561, 619] on button "Next" at bounding box center [554, 629] width 114 height 33
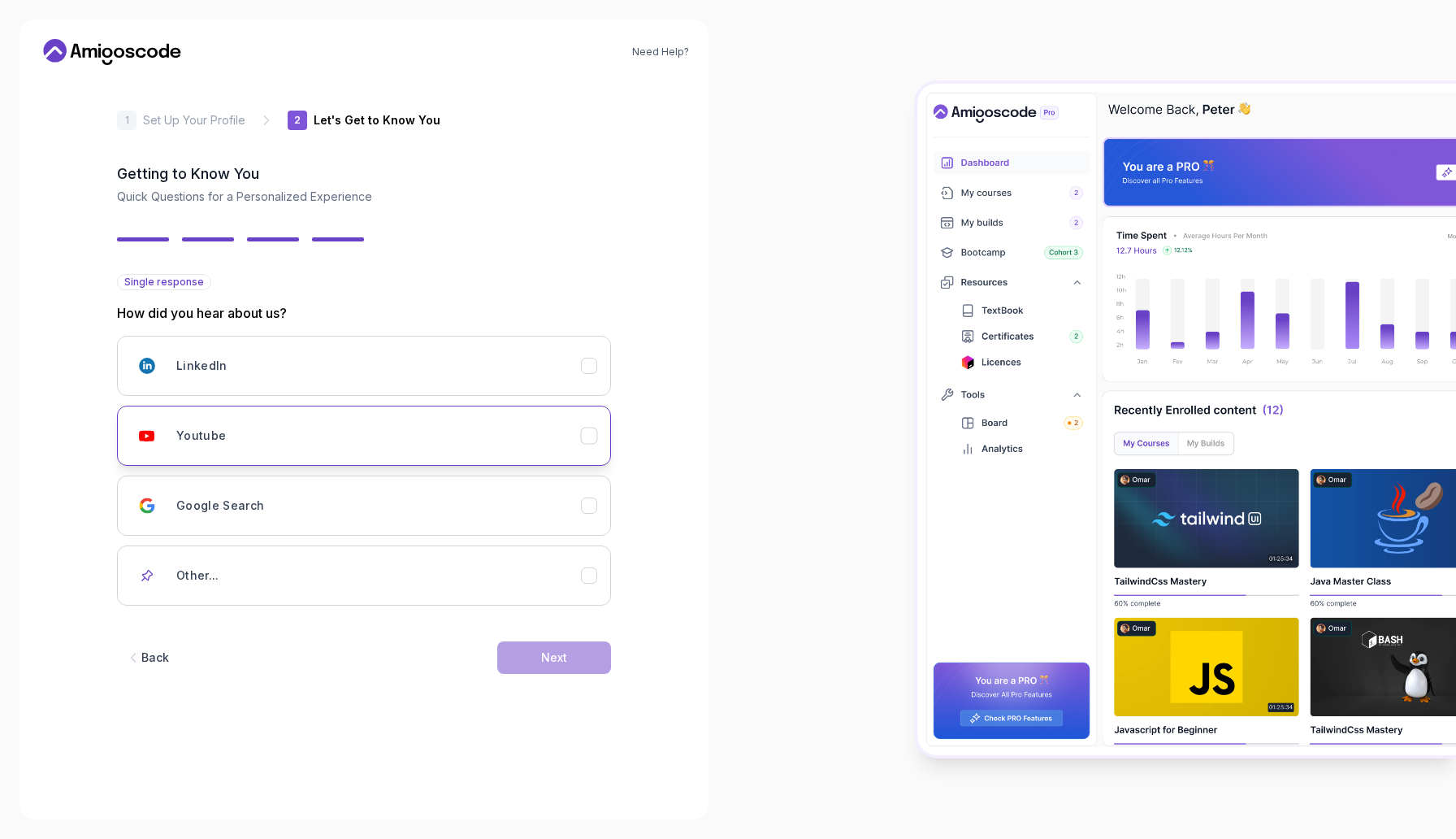
click at [362, 441] on div "Youtube" at bounding box center [379, 436] width 405 height 33
click at [543, 663] on div "Next" at bounding box center [554, 658] width 26 height 16
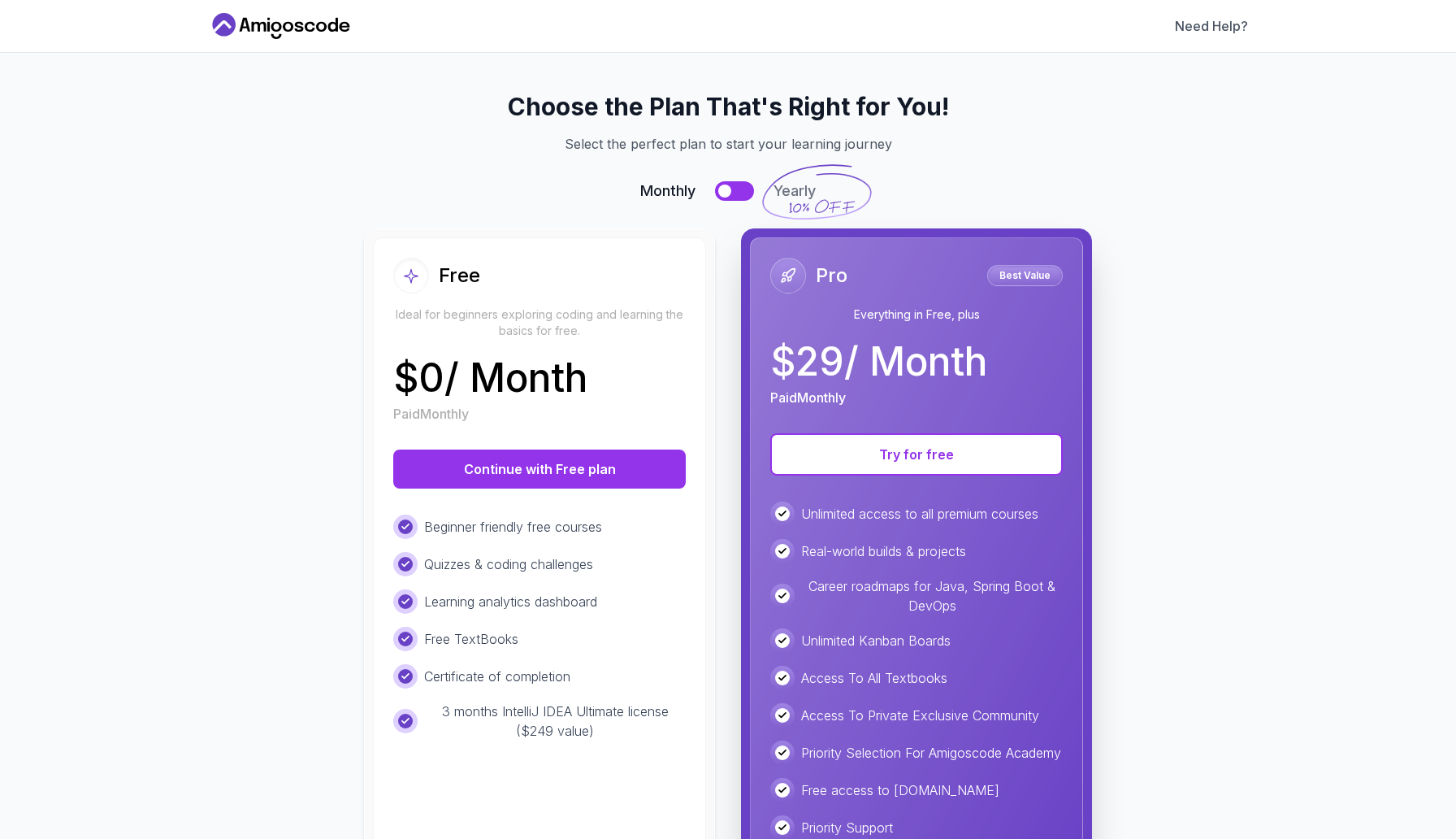
click at [905, 369] on p "$ 29 / Month" at bounding box center [879, 361] width 217 height 39
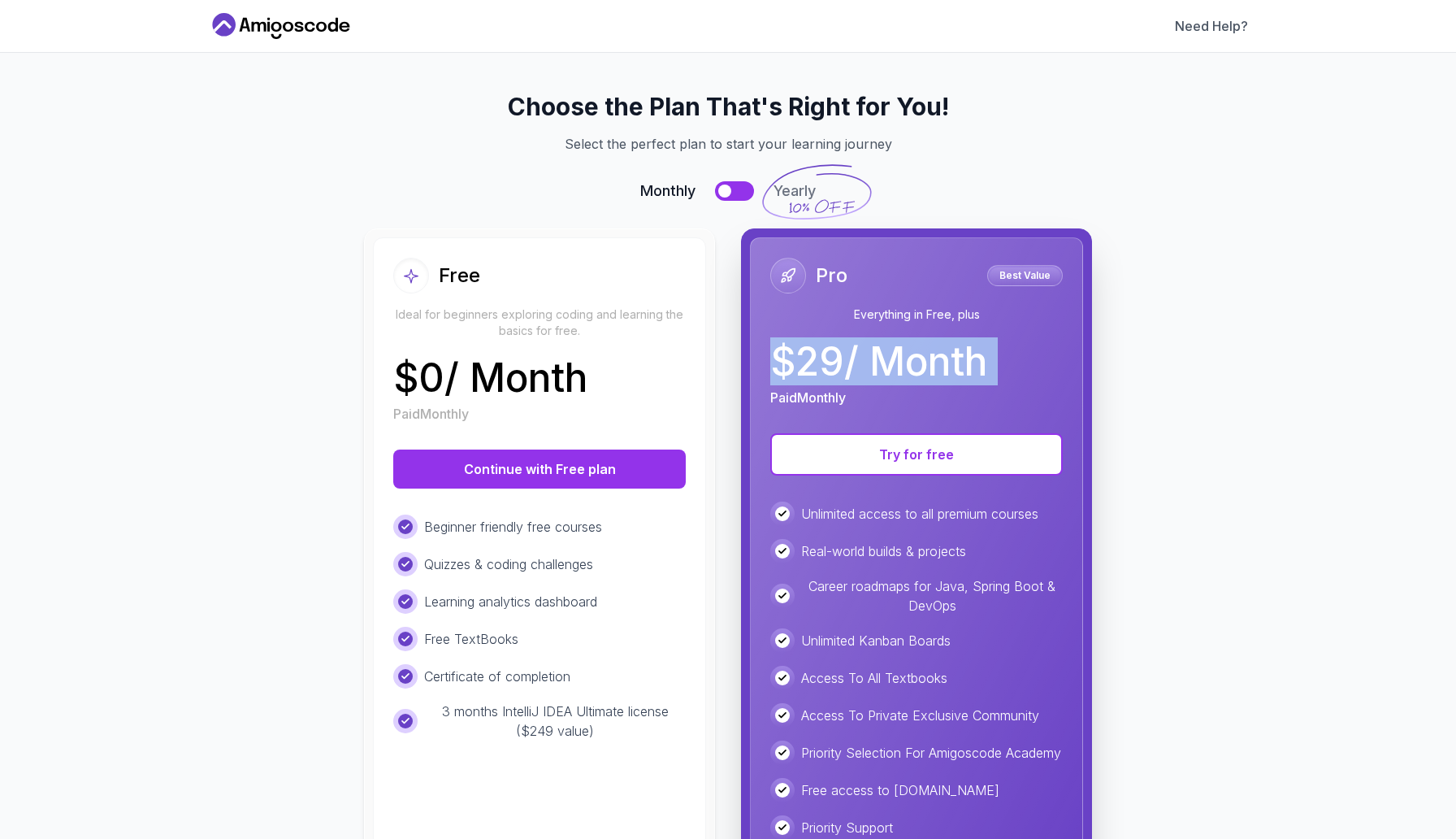
click at [905, 369] on p "$ 29 / Month" at bounding box center [879, 361] width 217 height 39
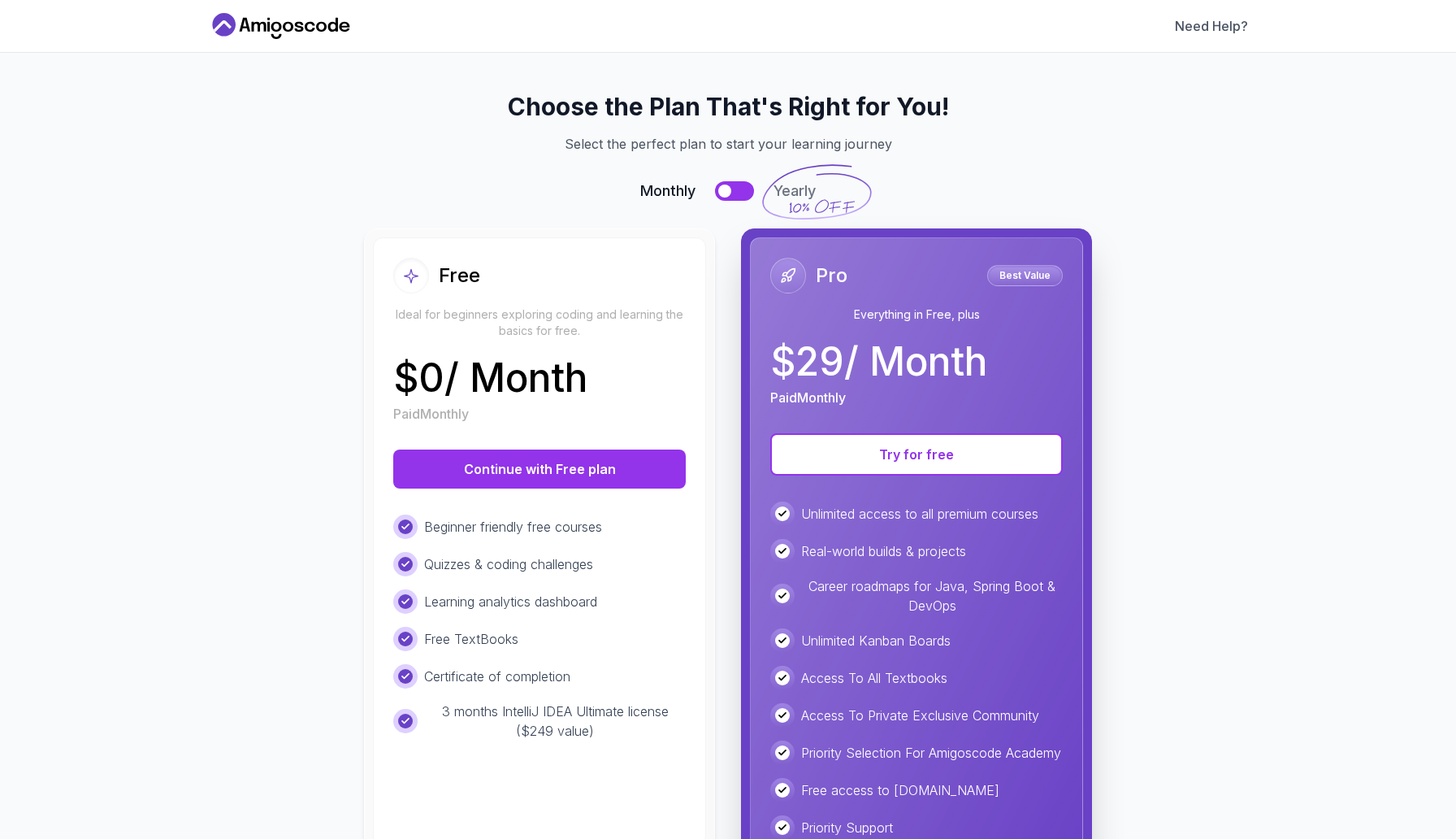
click at [878, 516] on p "Unlimited access to all premium courses" at bounding box center [920, 513] width 238 height 19
click at [851, 554] on p "Real-world builds & projects" at bounding box center [884, 551] width 165 height 19
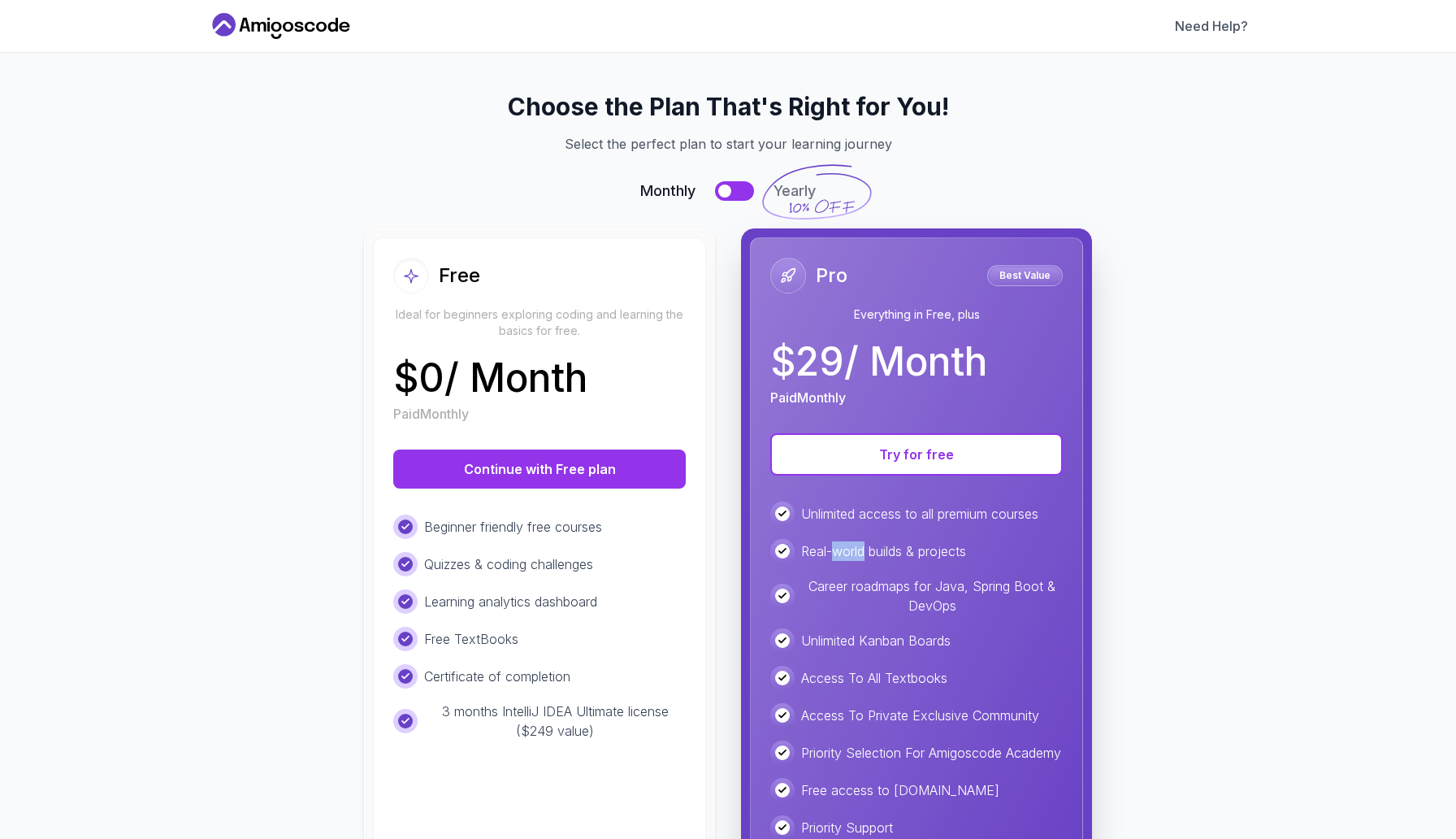
click at [851, 554] on p "Real-world builds & projects" at bounding box center [884, 551] width 165 height 19
click at [872, 585] on p "Career roadmaps for Java, Spring Boot & DevOps" at bounding box center [933, 595] width 262 height 39
click at [866, 635] on p "Unlimited Kanban Boards" at bounding box center [876, 640] width 149 height 19
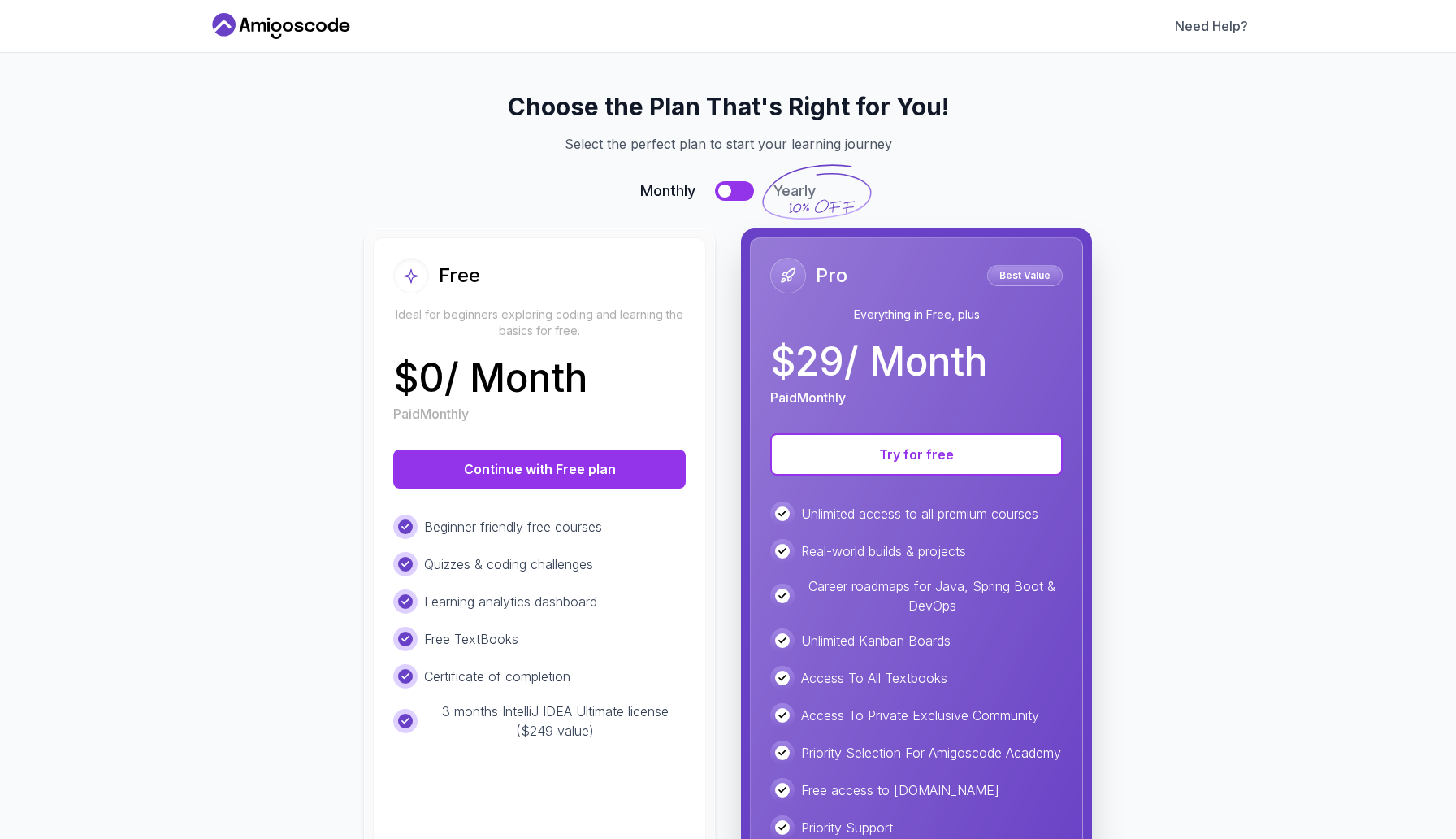
click at [866, 635] on p "Unlimited Kanban Boards" at bounding box center [876, 640] width 149 height 19
click at [866, 672] on p "Access To All Textbooks" at bounding box center [875, 677] width 147 height 19
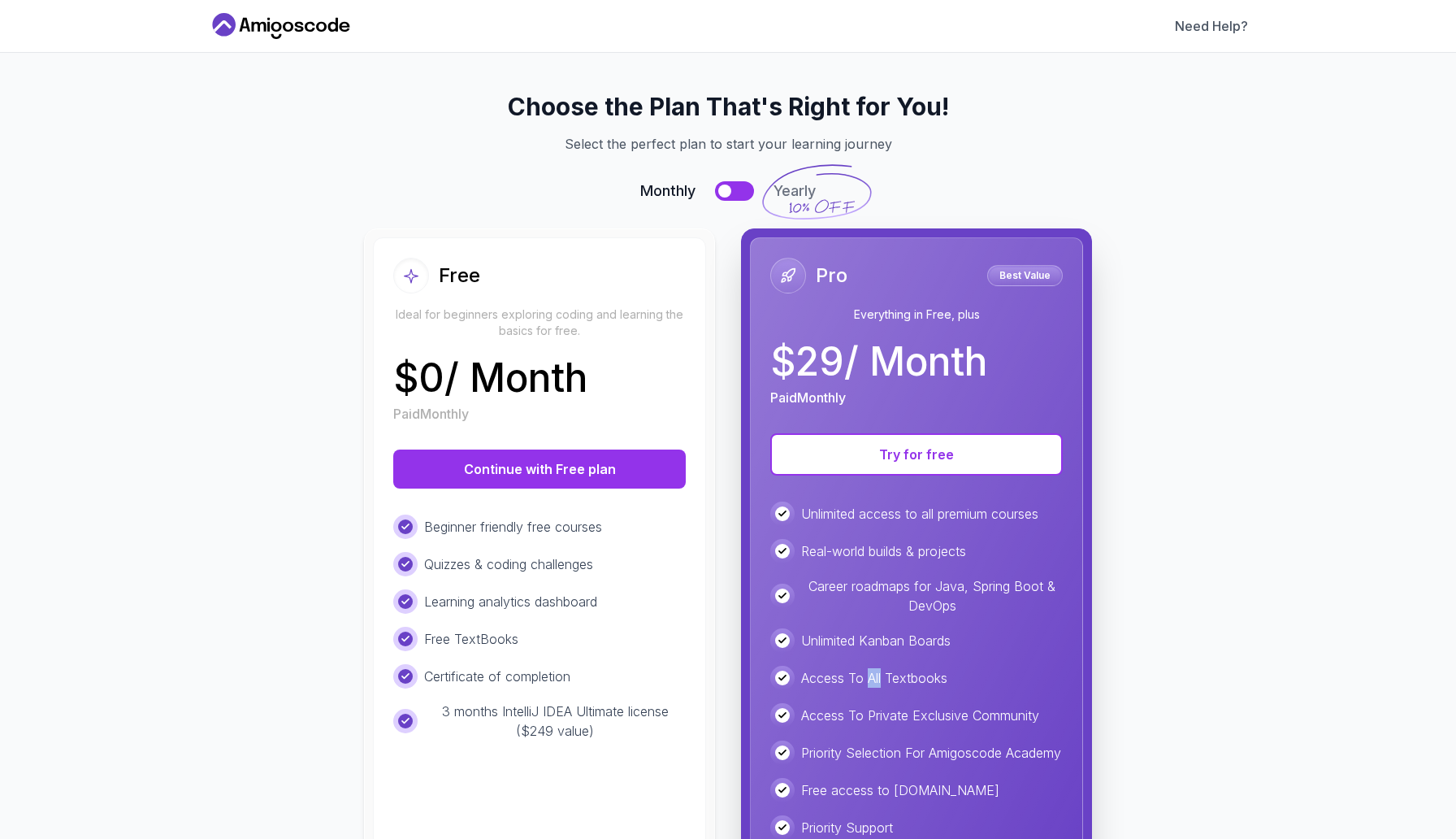
click at [866, 672] on p "Access To All Textbooks" at bounding box center [875, 677] width 147 height 19
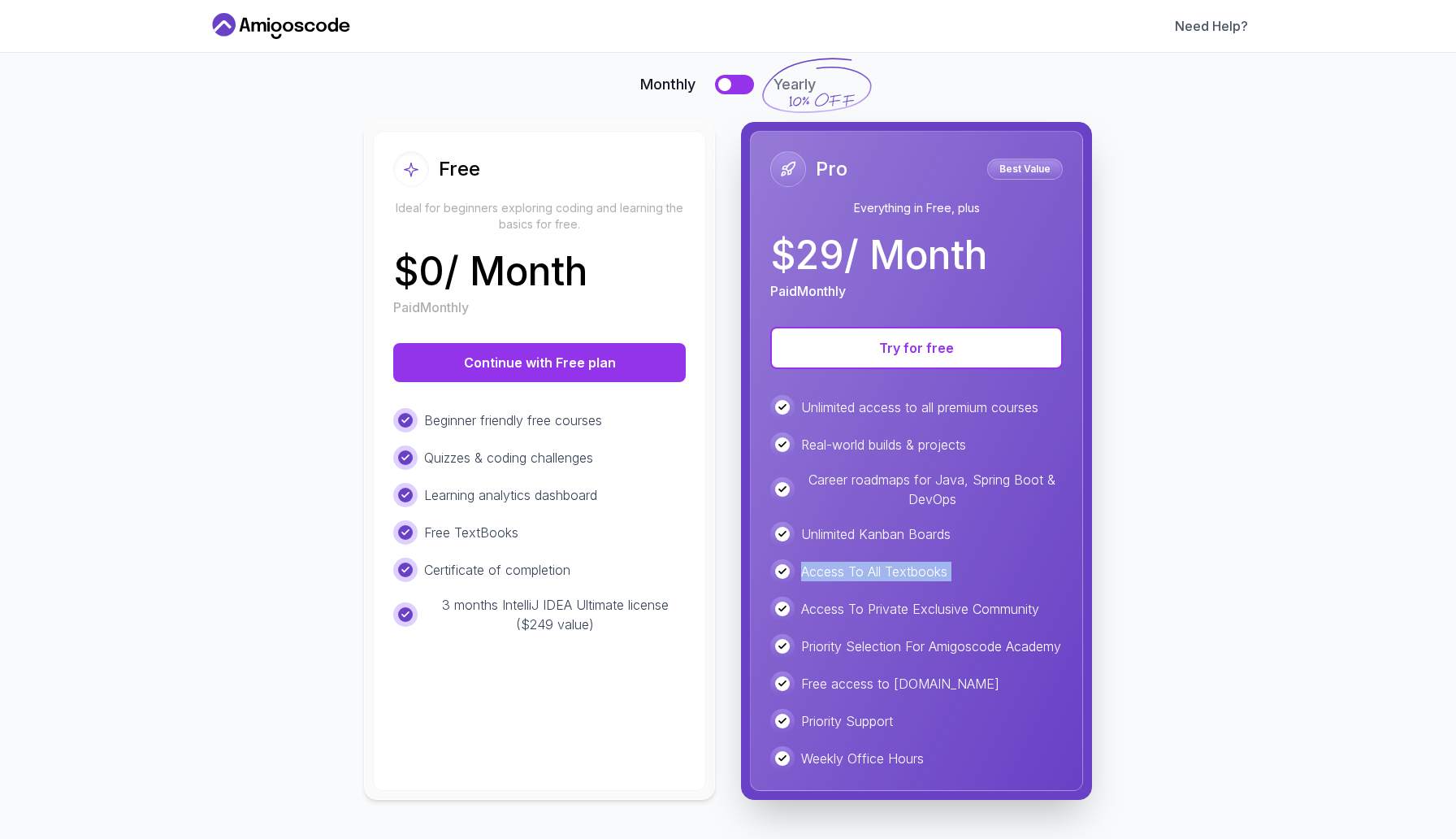
scroll to position [113, 0]
click at [862, 606] on p "Access To Private Exclusive Community" at bounding box center [921, 608] width 238 height 19
click at [868, 642] on p "Priority Selection For Amigoscode Academy" at bounding box center [932, 645] width 260 height 19
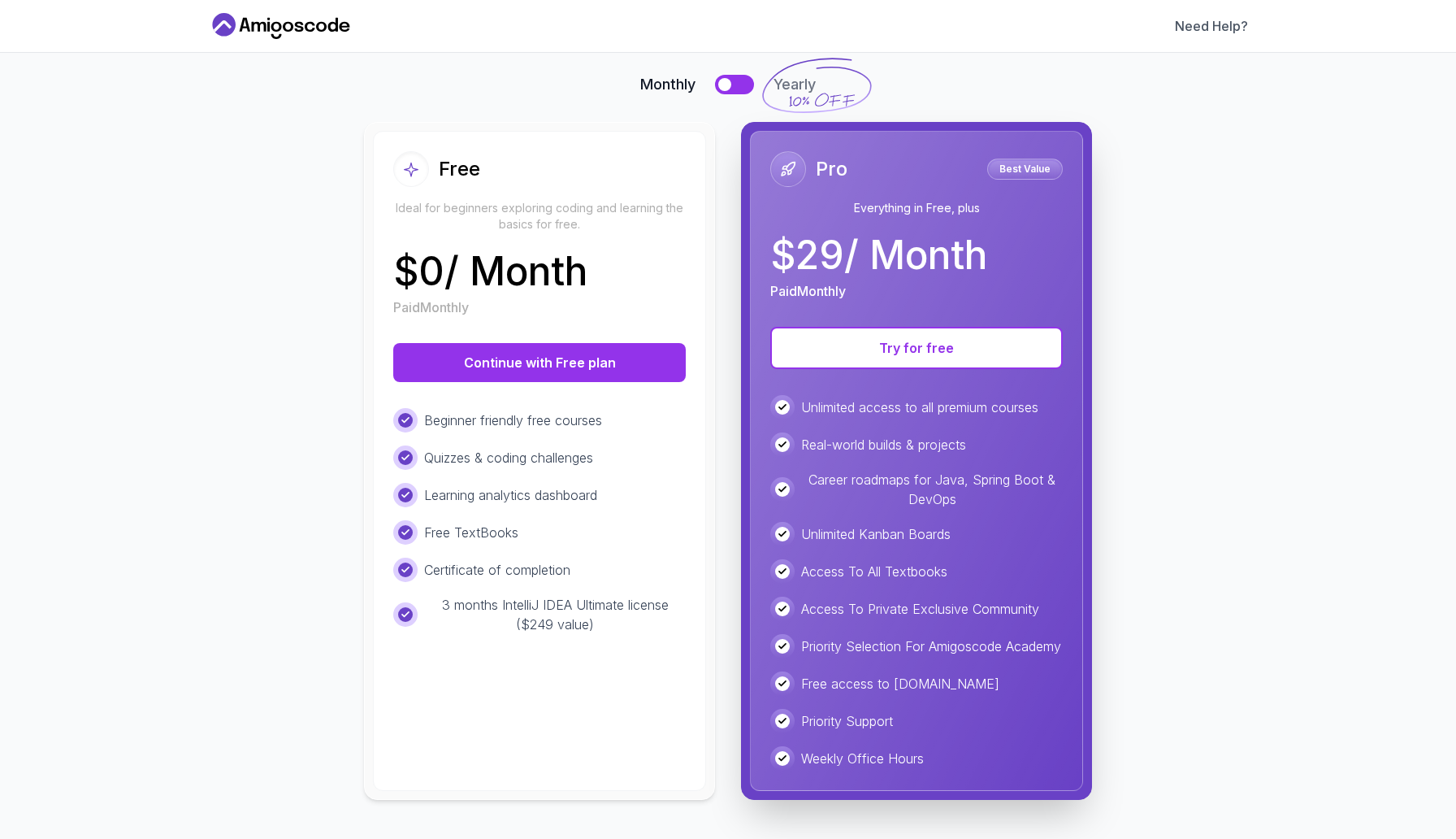
click at [868, 642] on p "Priority Selection For Amigoscode Academy" at bounding box center [932, 645] width 260 height 19
click at [868, 693] on p "Free access to Portfolly.io" at bounding box center [901, 682] width 198 height 19
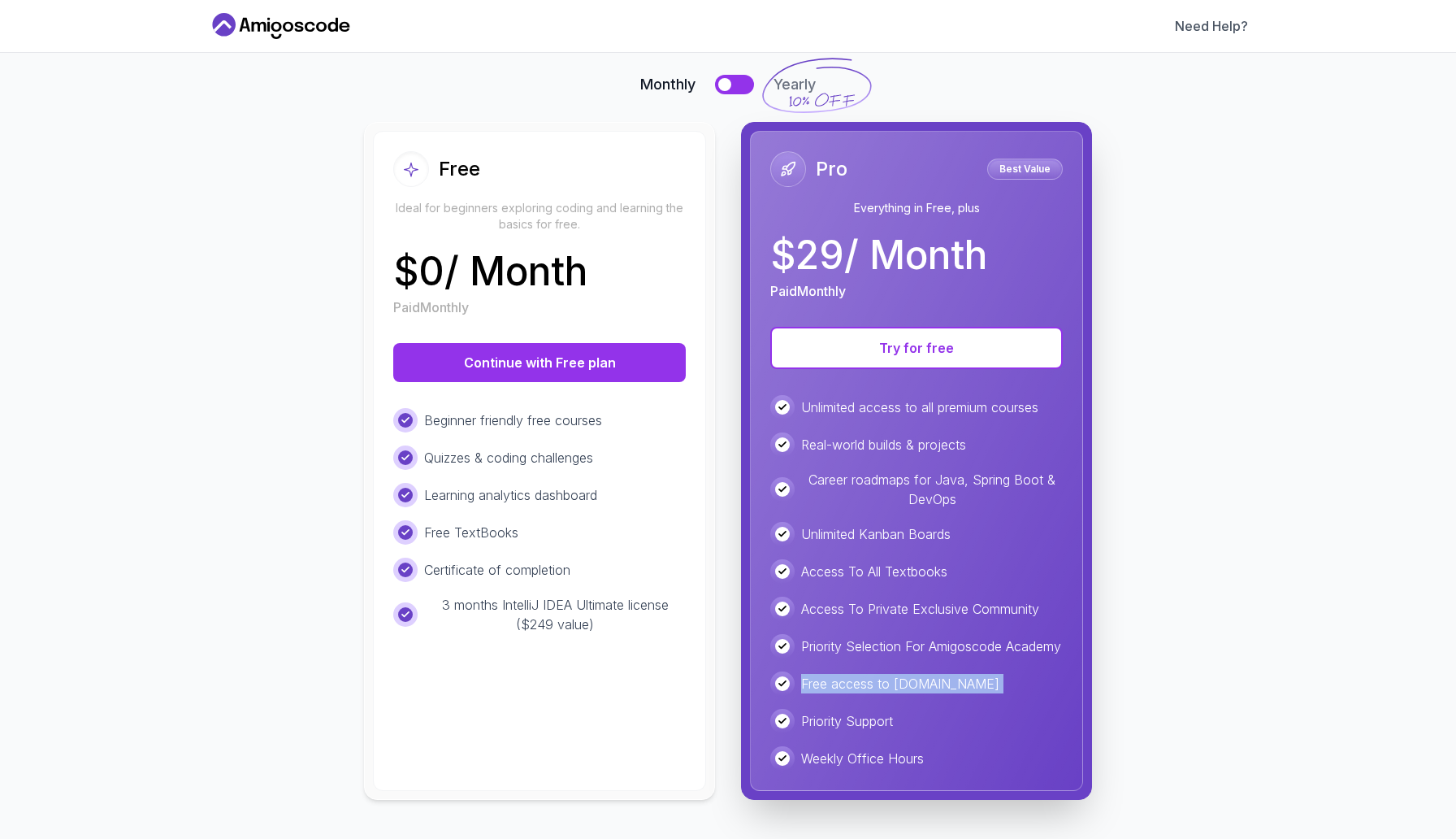
click at [814, 246] on p "$ 29 / Month" at bounding box center [879, 255] width 217 height 39
drag, startPoint x: 842, startPoint y: 246, endPoint x: 766, endPoint y: 246, distance: 76.0
click at [766, 246] on div "Pro Best Value Everything in Free, plus $ 29 / Month Paid Monthly Try for free …" at bounding box center [916, 460] width 333 height 660
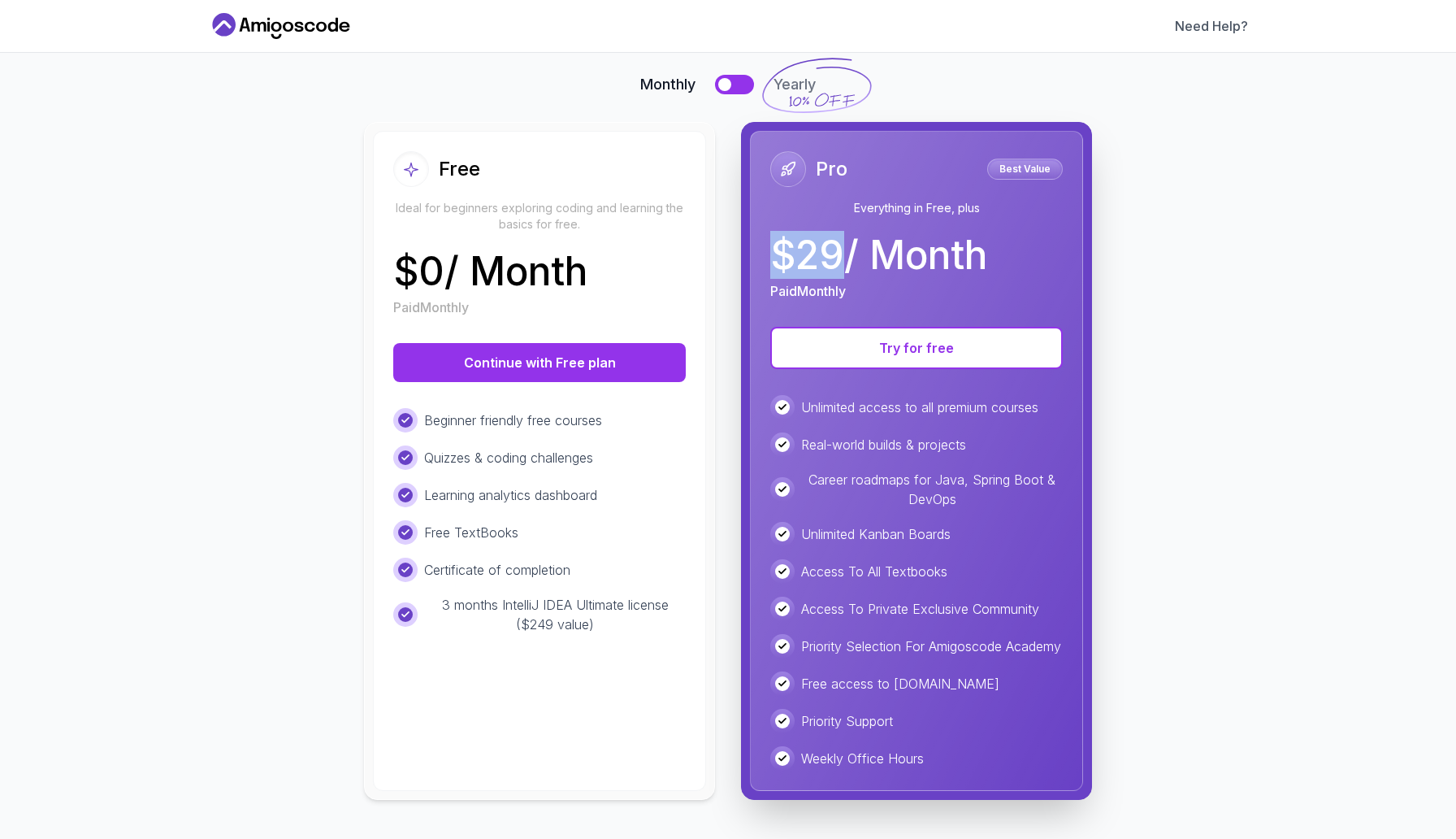
copy p "$ 29"
click at [538, 413] on p "Beginner friendly free courses" at bounding box center [513, 420] width 178 height 19
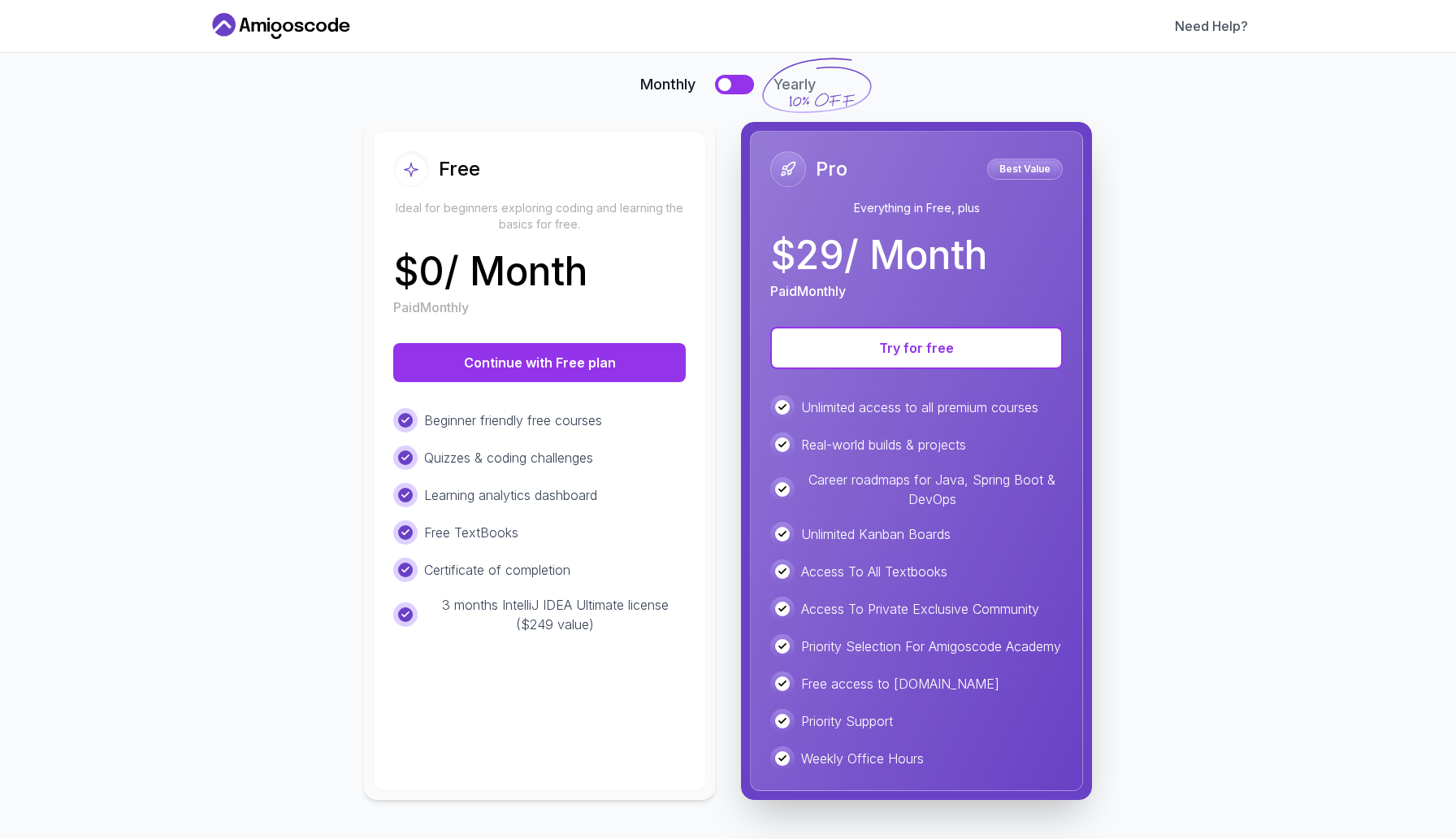
click at [545, 448] on p "Quizzes & coding challenges" at bounding box center [509, 457] width 169 height 19
click at [558, 470] on div "Beginner friendly free courses Quizzes & coding challenges Learning analytics d…" at bounding box center [540, 521] width 293 height 226
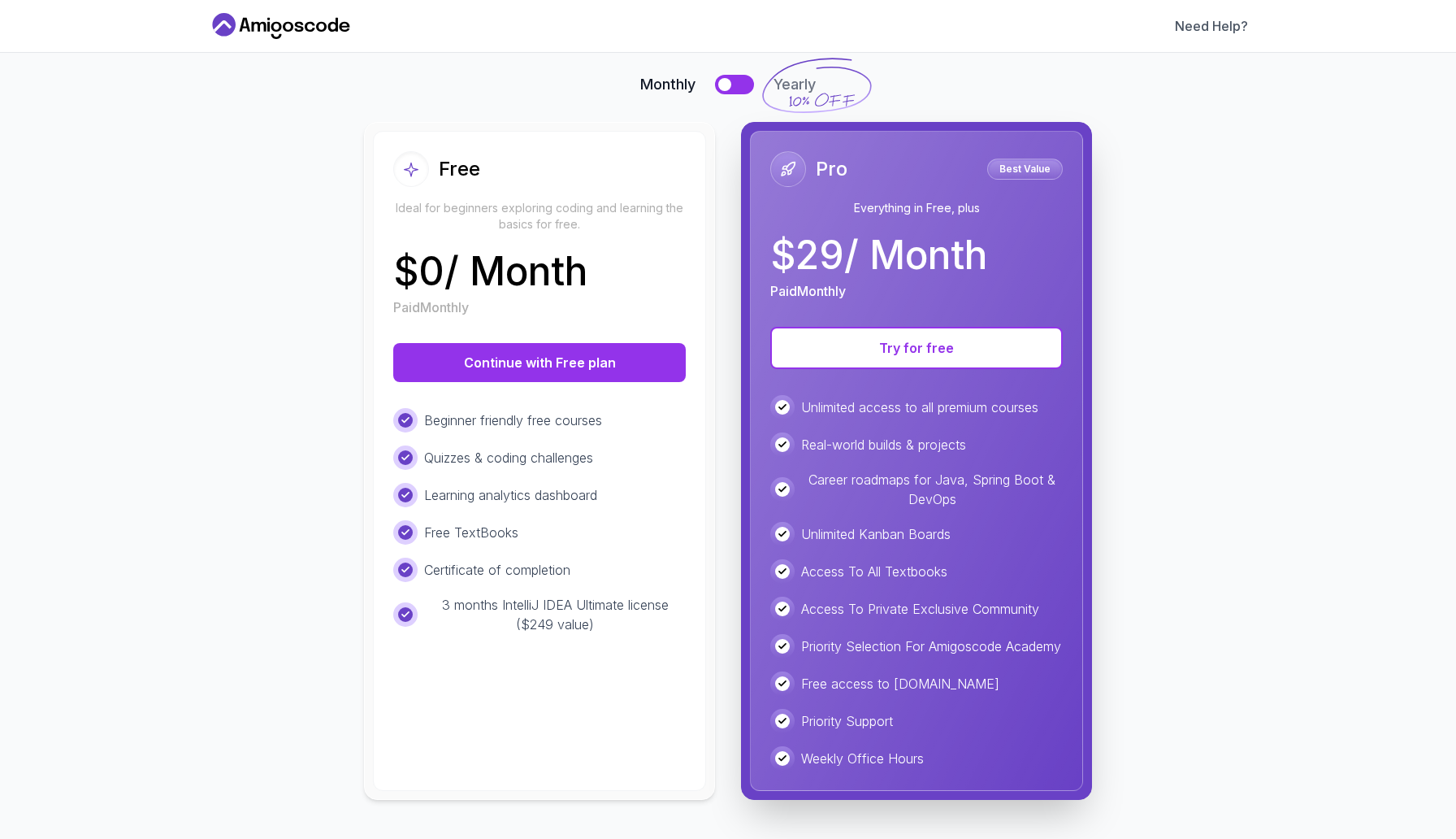
click at [558, 470] on div "Beginner friendly free courses Quizzes & coding challenges Learning analytics d…" at bounding box center [540, 521] width 293 height 226
click at [548, 561] on p "Certificate of completion" at bounding box center [497, 569] width 147 height 19
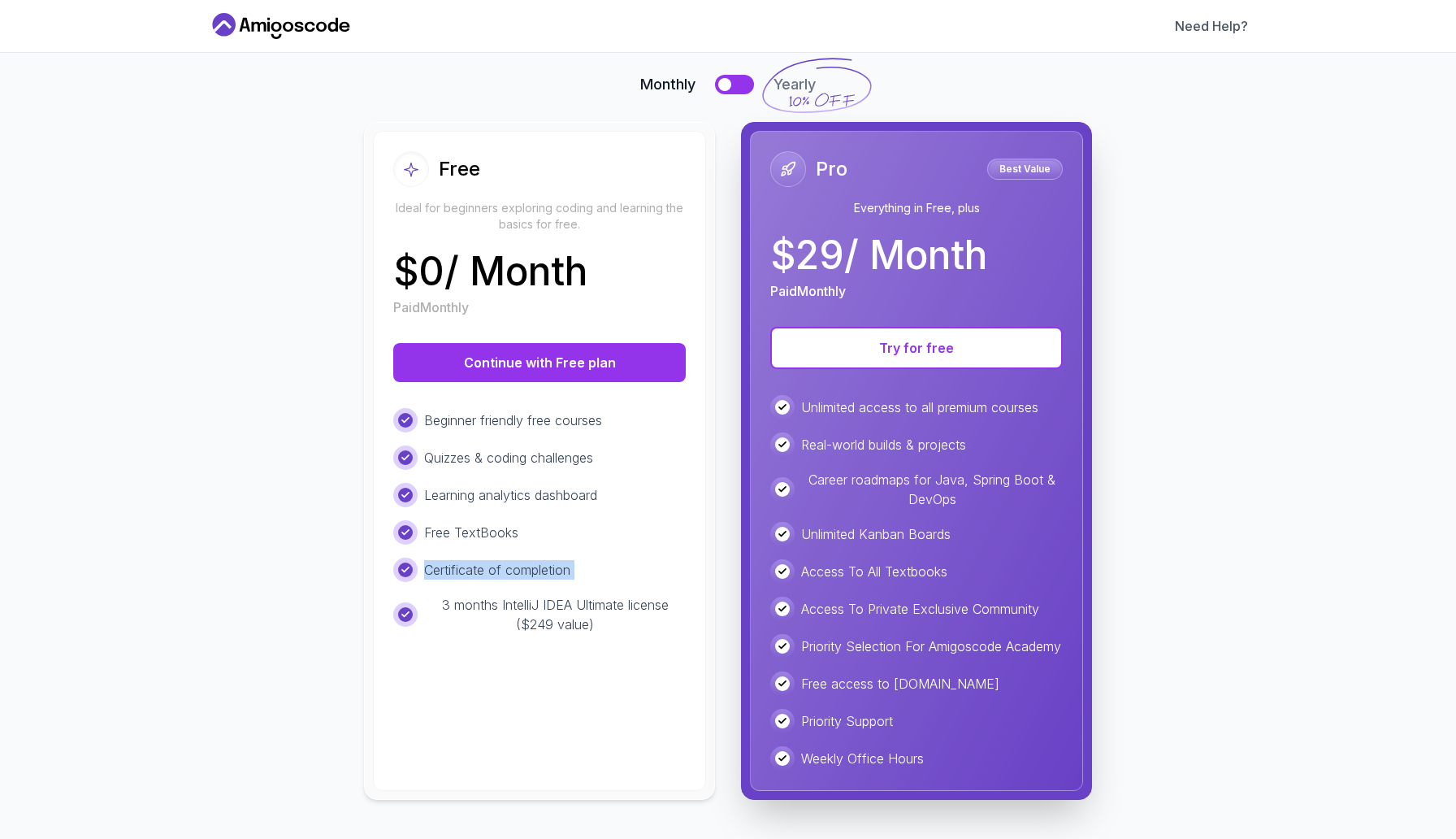
click at [548, 561] on p "Certificate of completion" at bounding box center [497, 569] width 147 height 19
click at [581, 701] on div "Free Ideal for beginners exploring coding and learning the basics for free. $ 0…" at bounding box center [540, 460] width 333 height 660
drag, startPoint x: 896, startPoint y: 692, endPoint x: 958, endPoint y: 691, distance: 62.0
click at [958, 691] on div "Free access to Portfolly.io" at bounding box center [917, 683] width 293 height 25
copy p "Portfolly.io"
